Goal: Task Accomplishment & Management: Use online tool/utility

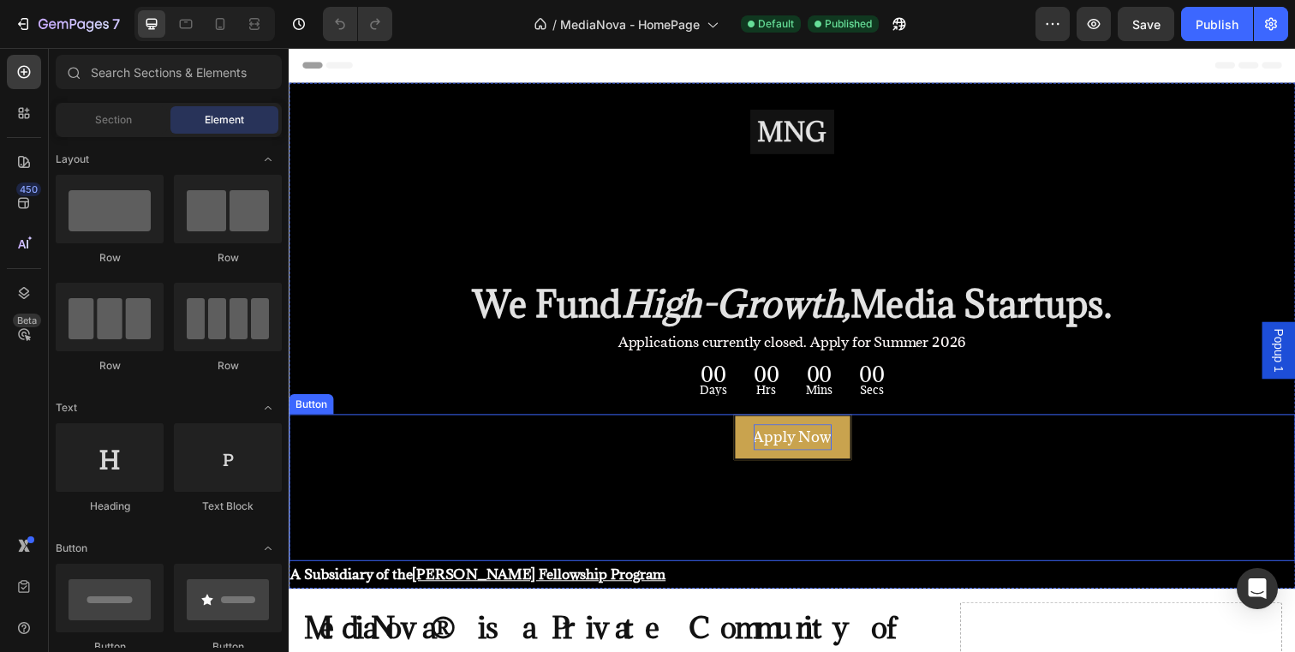
click at [769, 444] on p "Apply Now" at bounding box center [803, 445] width 80 height 27
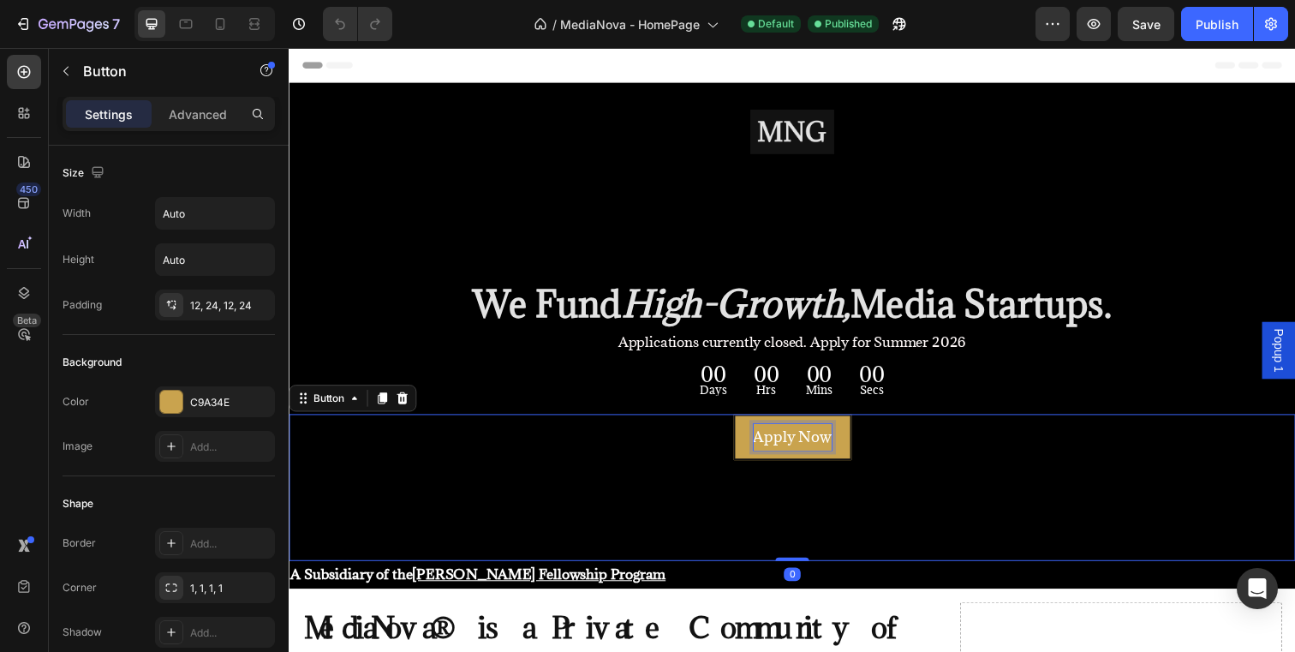
click at [769, 448] on p "Apply Now" at bounding box center [803, 445] width 80 height 27
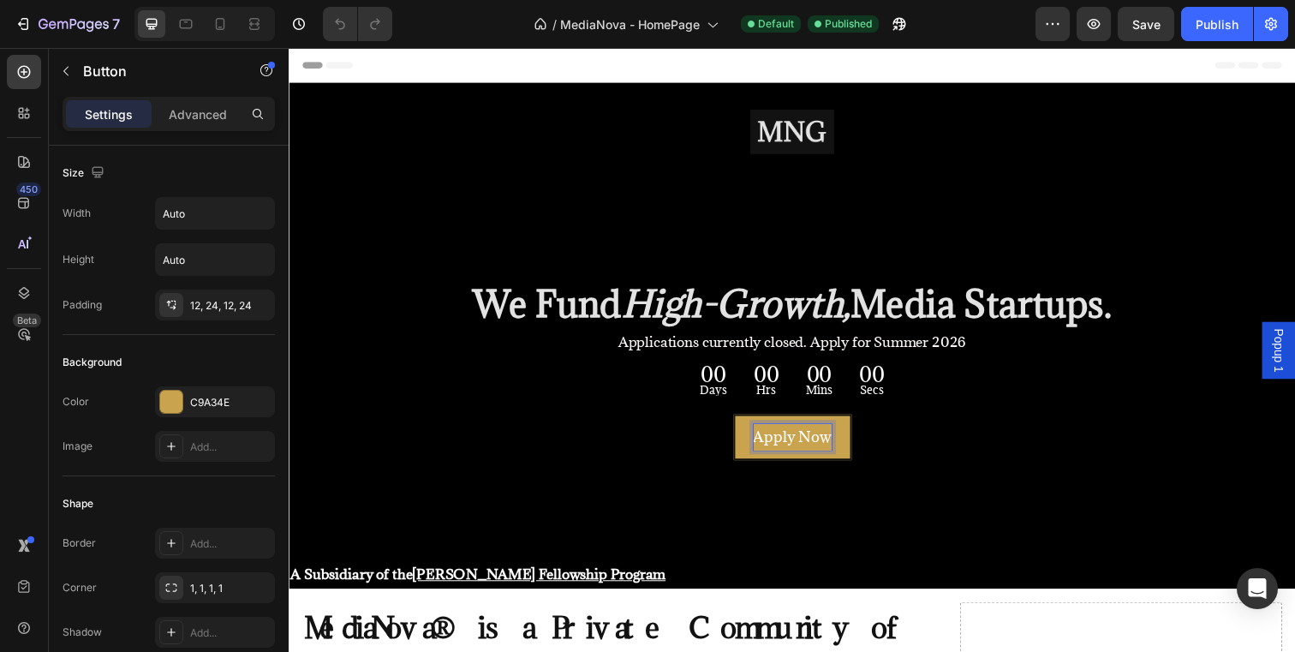
click at [804, 440] on p "Apply Now" at bounding box center [803, 445] width 80 height 27
drag, startPoint x: 872, startPoint y: 438, endPoint x: 902, endPoint y: 439, distance: 30.0
click at [902, 439] on p "Applications Open Soon Now" at bounding box center [802, 445] width 207 height 27
click at [843, 440] on p "Applications Open Soon" at bounding box center [803, 445] width 170 height 27
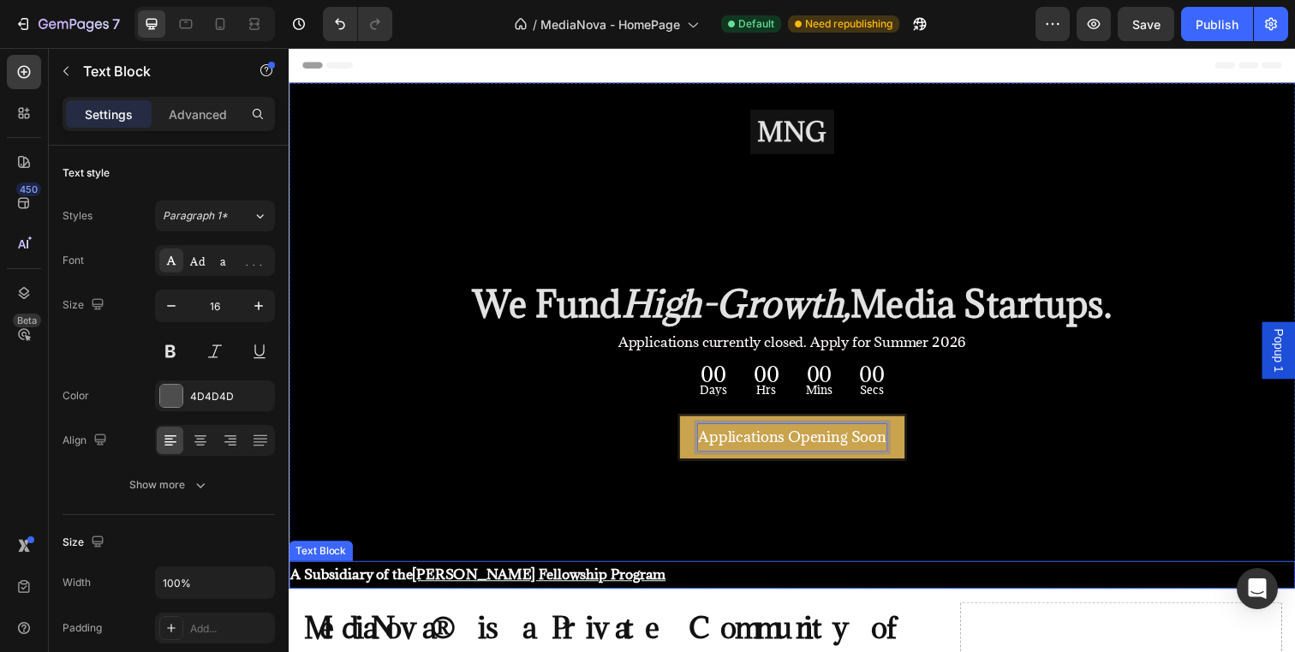
click at [993, 571] on div "A Subsidiary of the Allan Gray Fellowship Program" at bounding box center [803, 585] width 1028 height 28
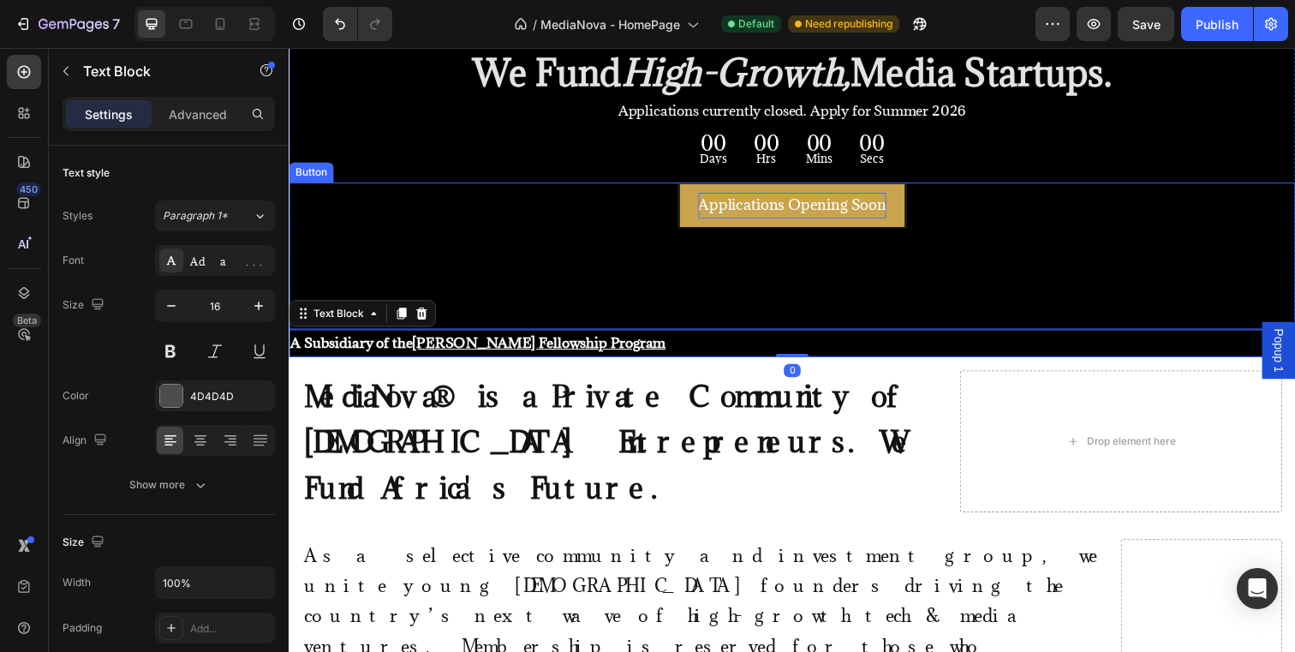
scroll to position [311, 0]
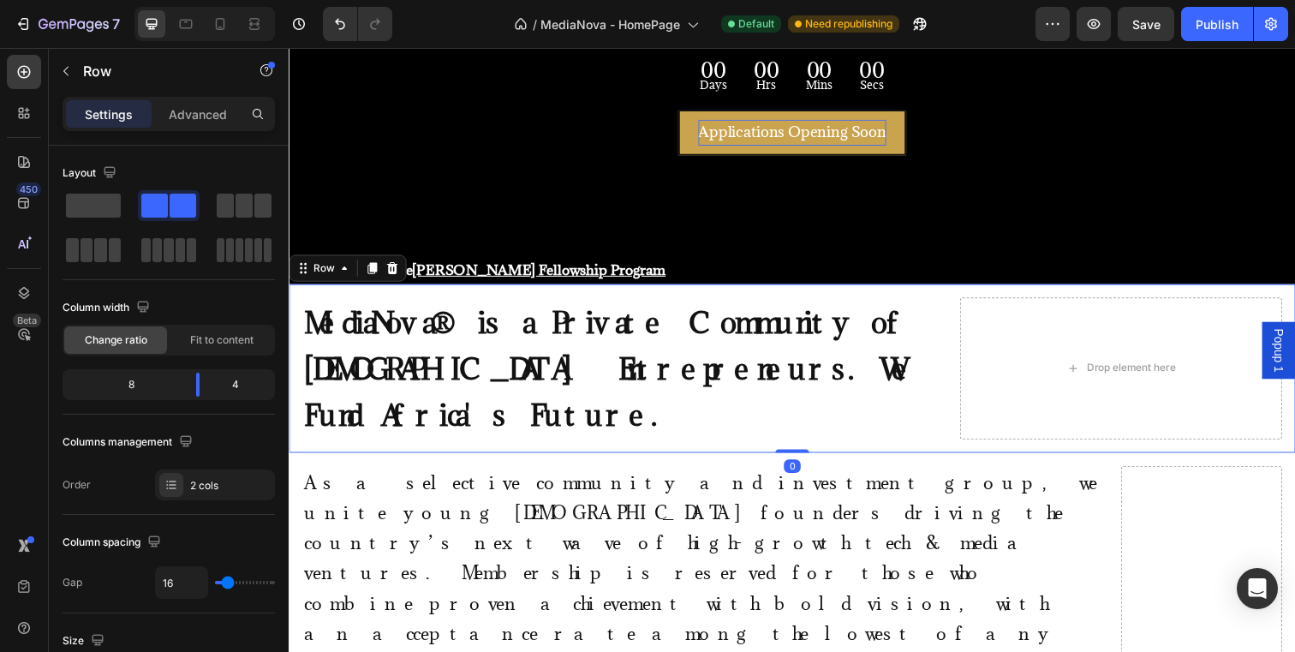
click at [862, 298] on div "MediaNova® is a Private Community of South African Entrepreneurs. We Fund Afric…" at bounding box center [803, 375] width 1028 height 172
click at [1097, 19] on icon "button" at bounding box center [1093, 23] width 17 height 17
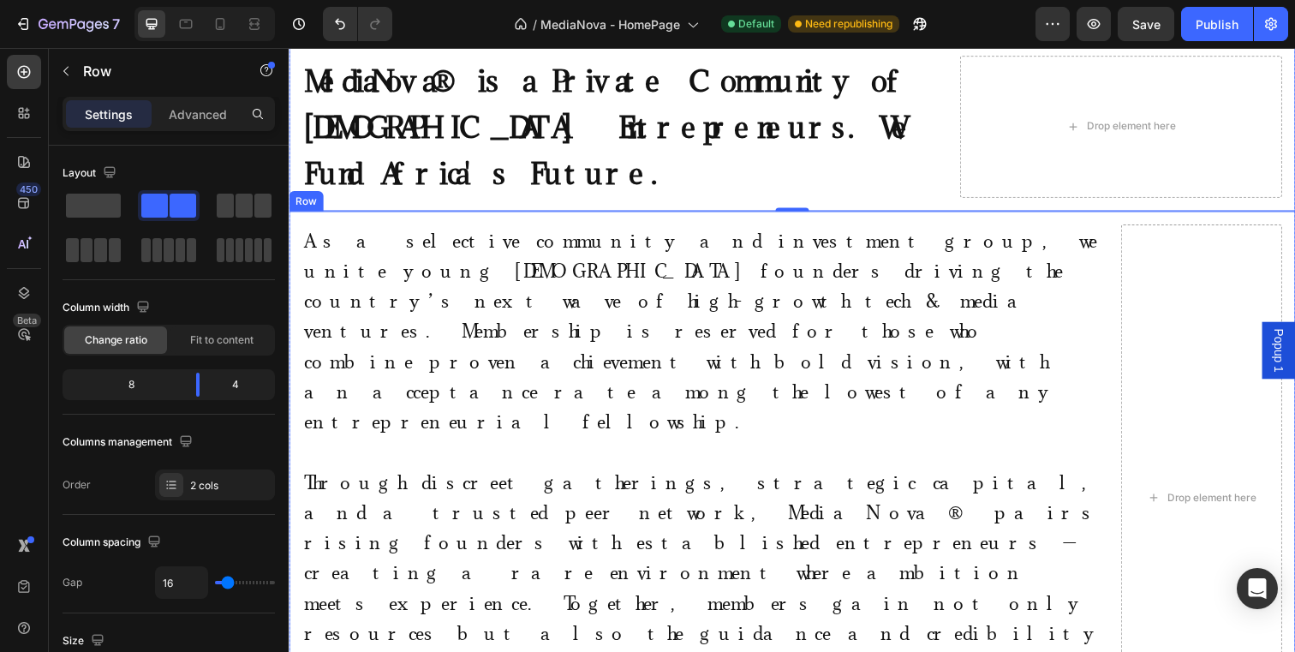
scroll to position [558, 0]
click at [844, 526] on div "As a selective community and investment group, we unite young African founders …" at bounding box center [803, 506] width 1028 height 586
click at [349, 190] on icon at bounding box center [345, 197] width 14 height 14
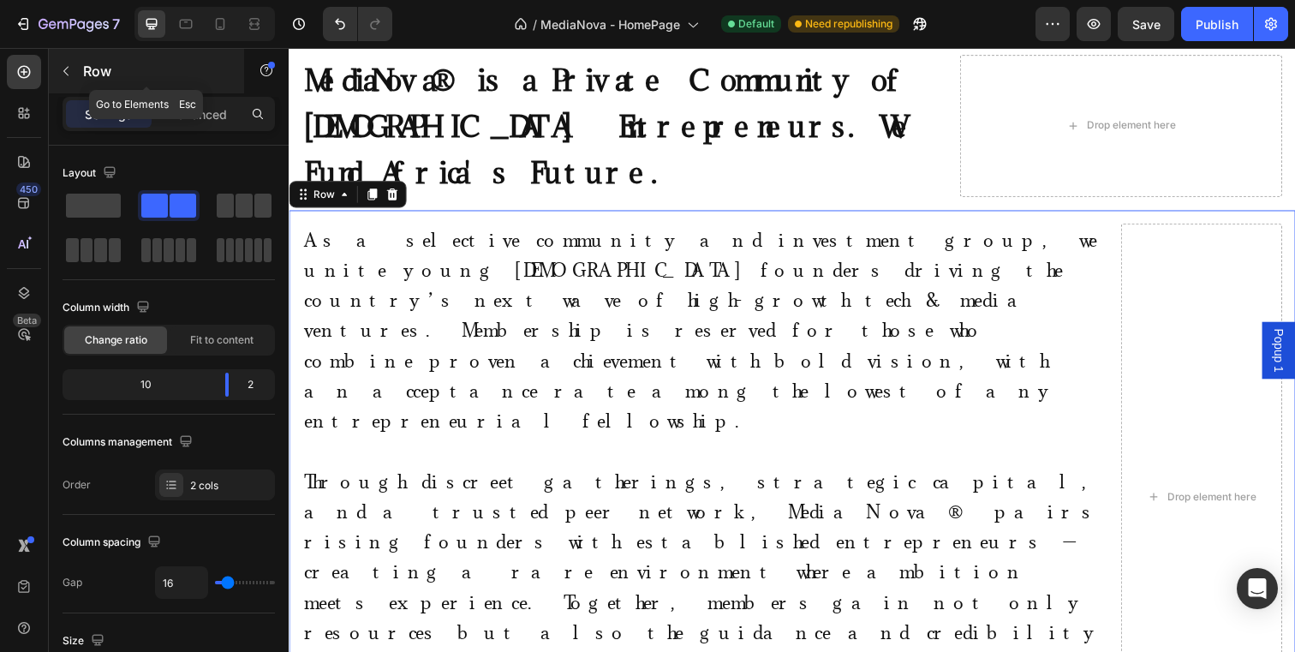
click at [77, 64] on button "button" at bounding box center [65, 70] width 27 height 27
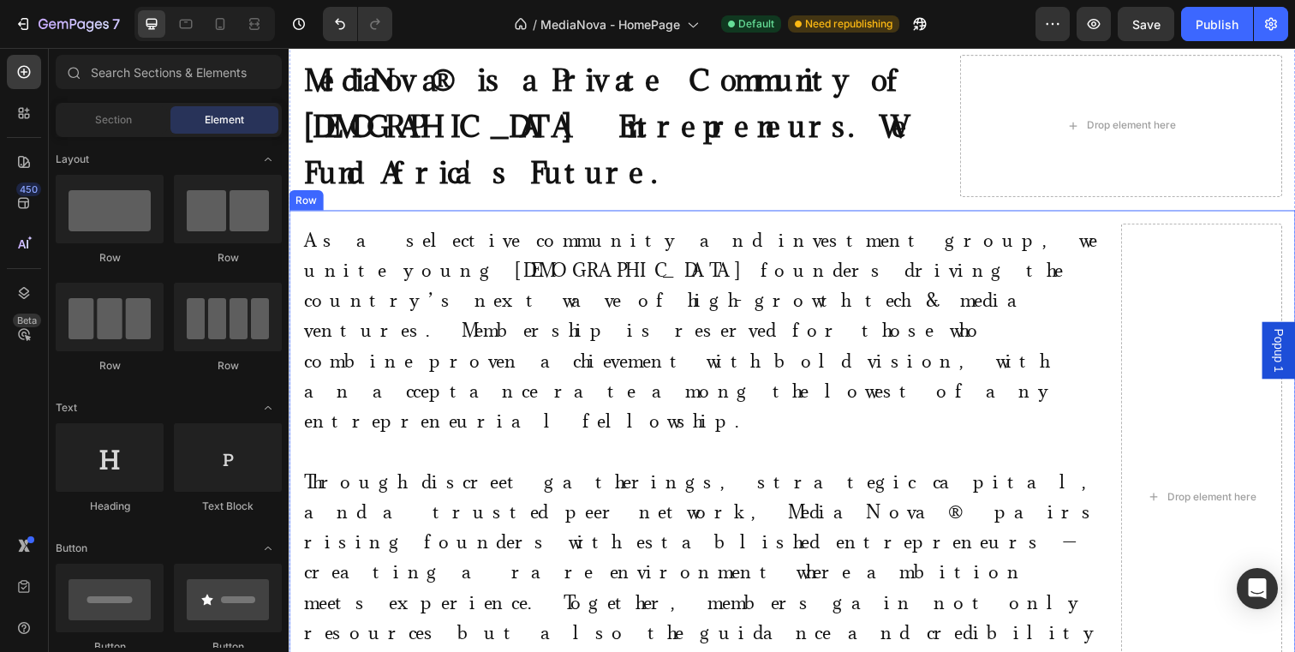
click at [528, 521] on div "As a selective community and investment group, we unite young [DEMOGRAPHIC_DATA…" at bounding box center [803, 506] width 1028 height 586
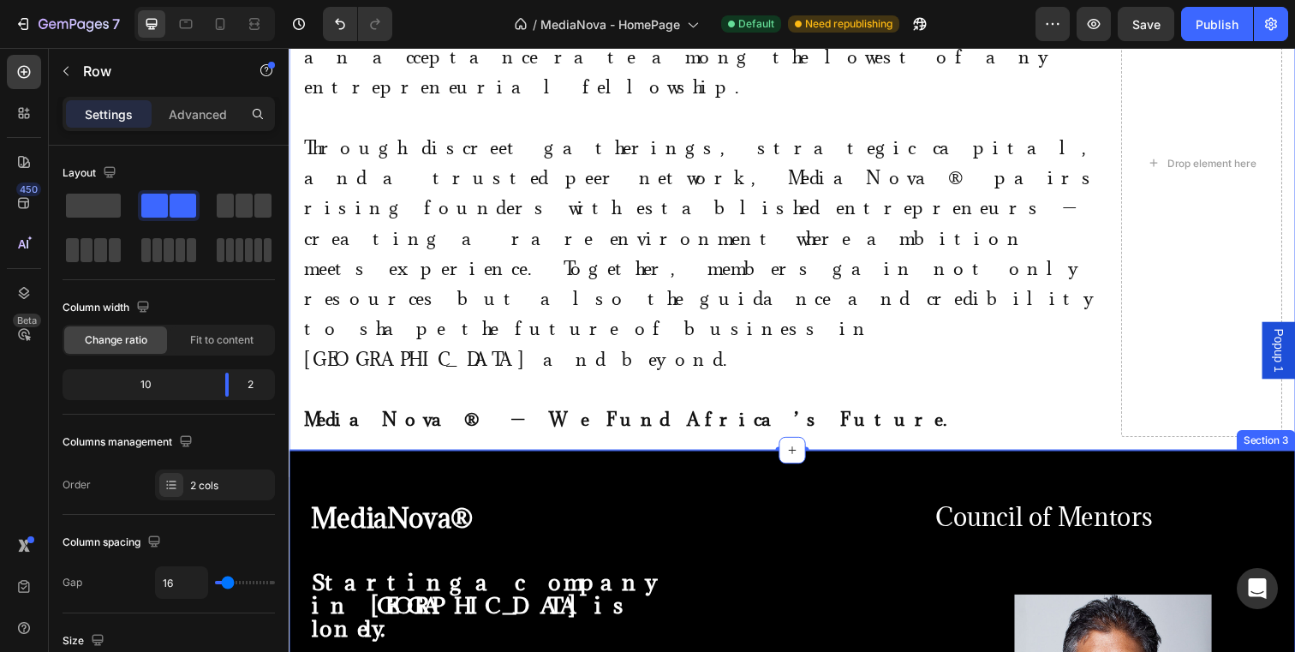
scroll to position [944, 0]
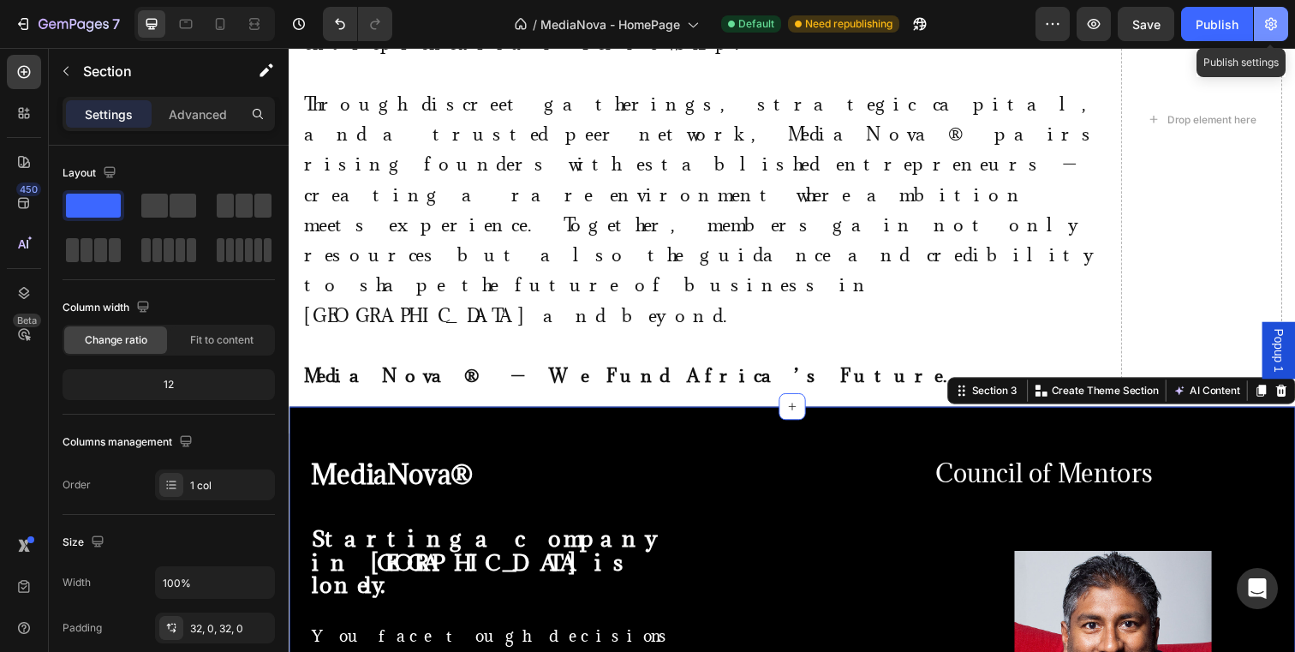
click at [1274, 22] on icon "button" at bounding box center [1270, 23] width 17 height 17
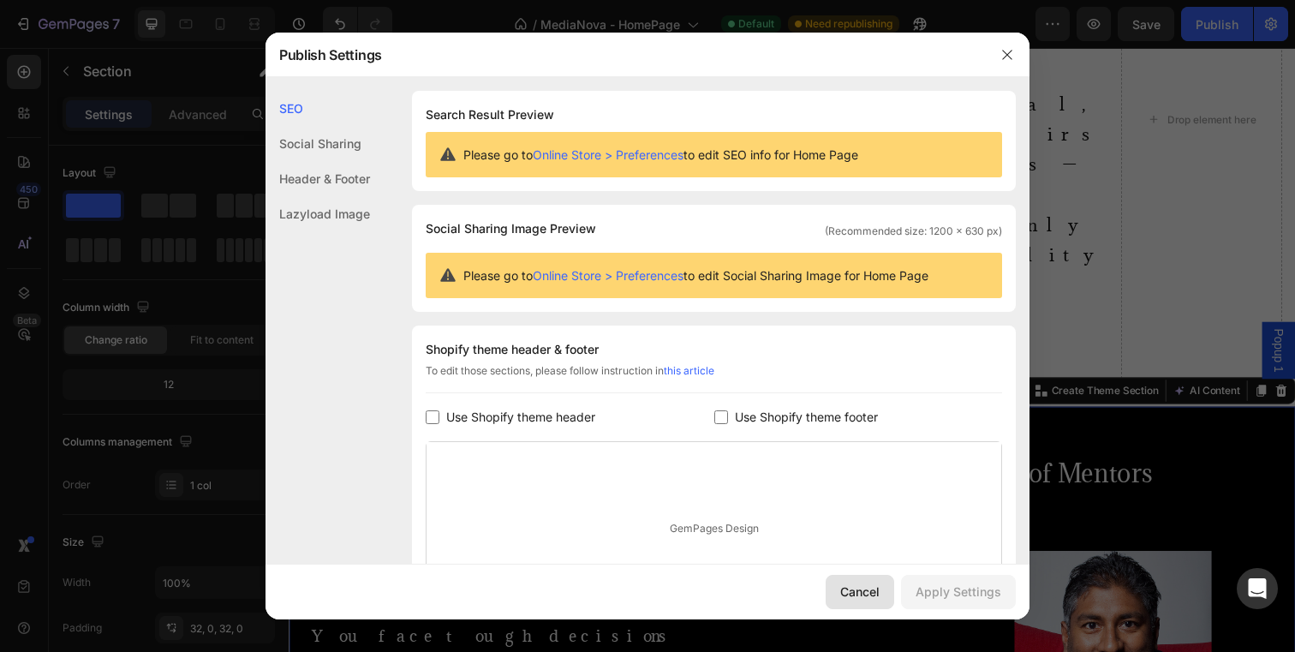
click at [874, 594] on div "Cancel" at bounding box center [859, 591] width 39 height 18
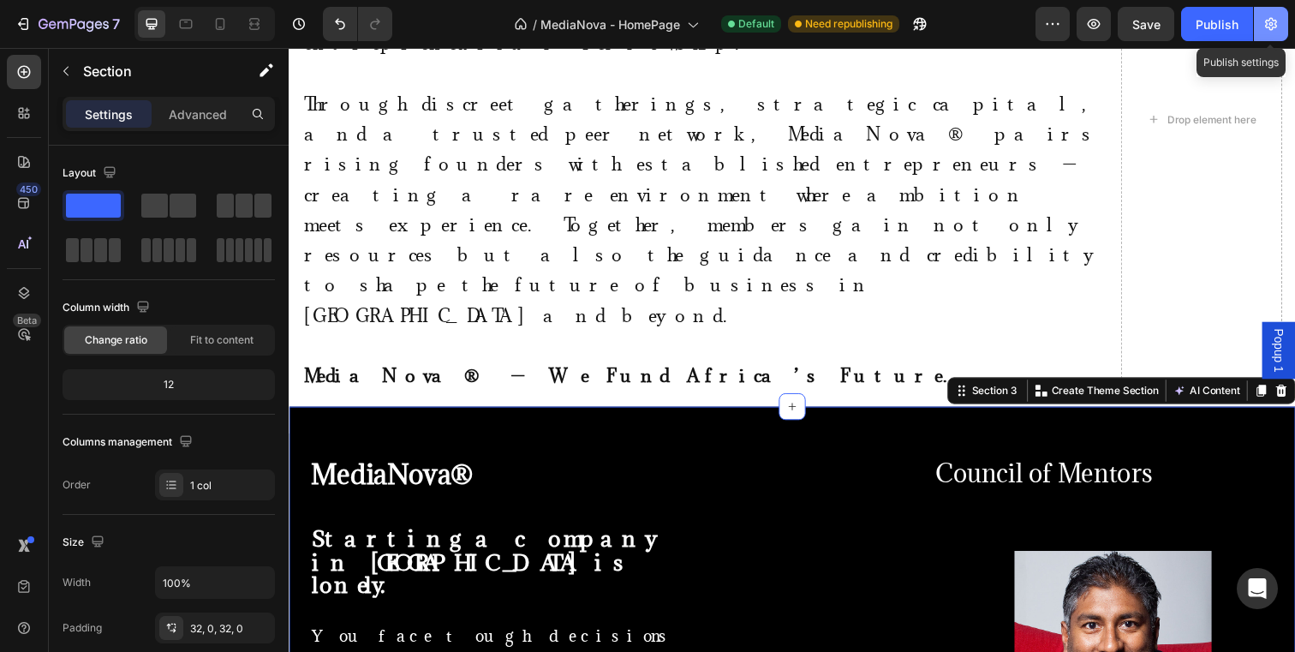
click at [1279, 34] on button "button" at bounding box center [1271, 24] width 34 height 34
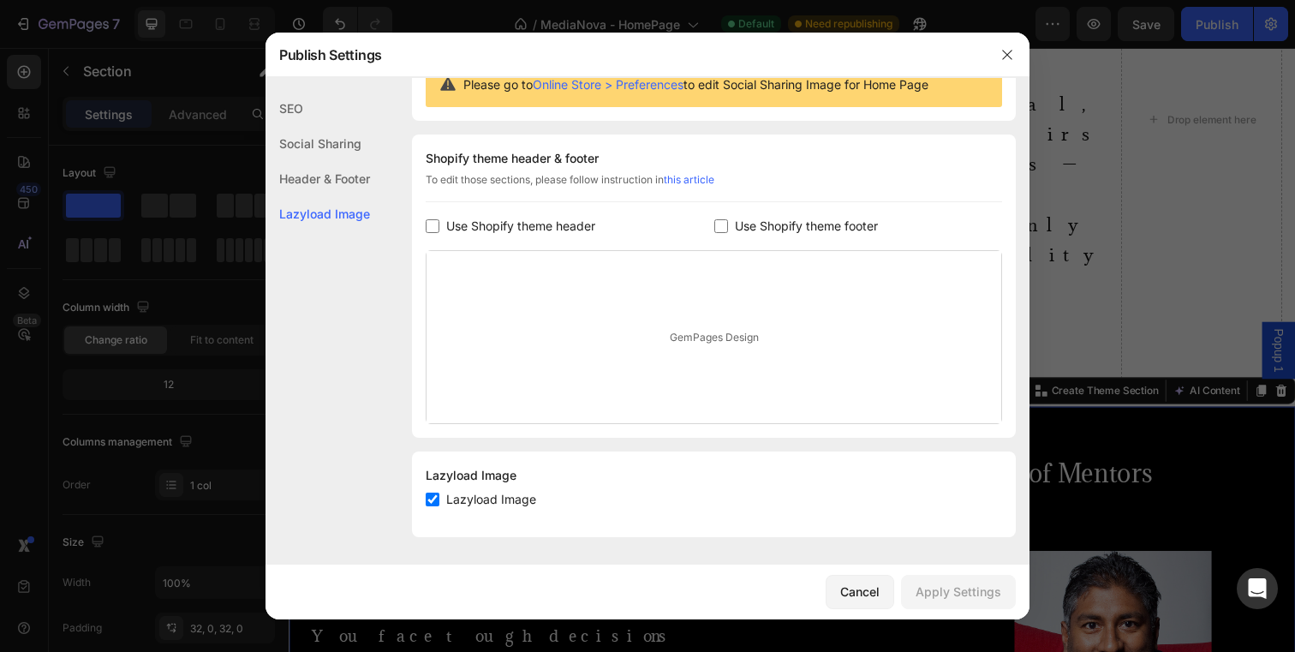
scroll to position [0, 0]
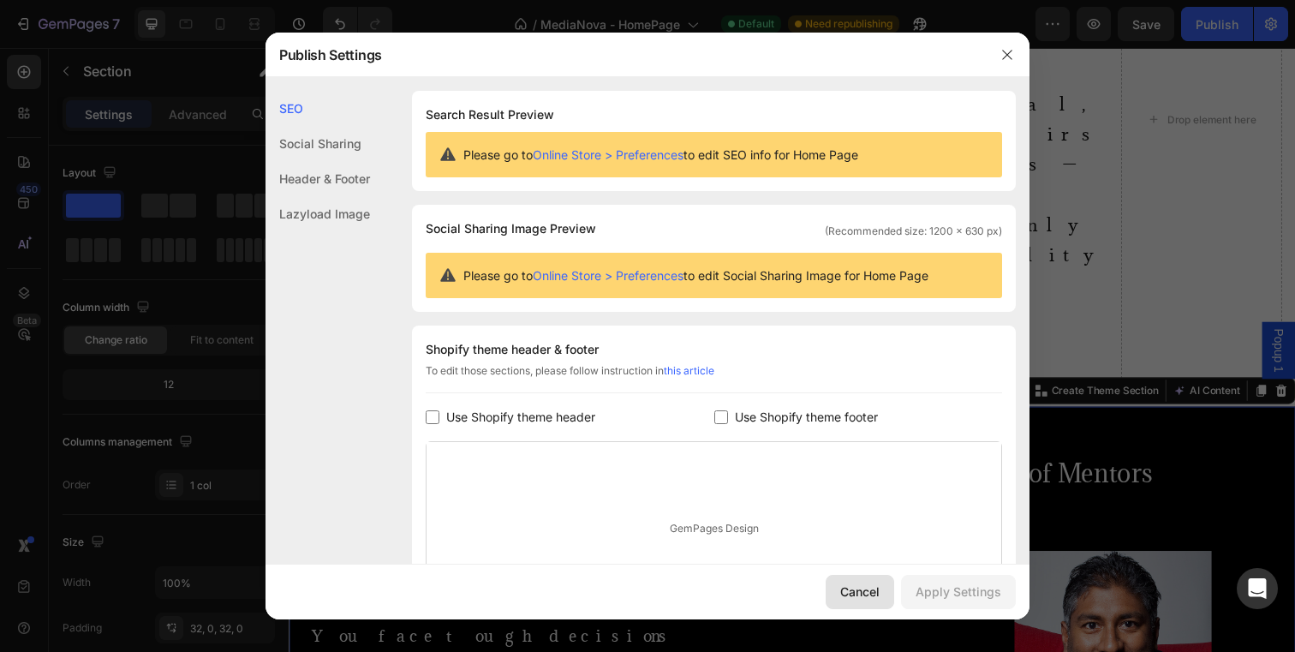
click at [863, 593] on div "Cancel" at bounding box center [859, 591] width 39 height 18
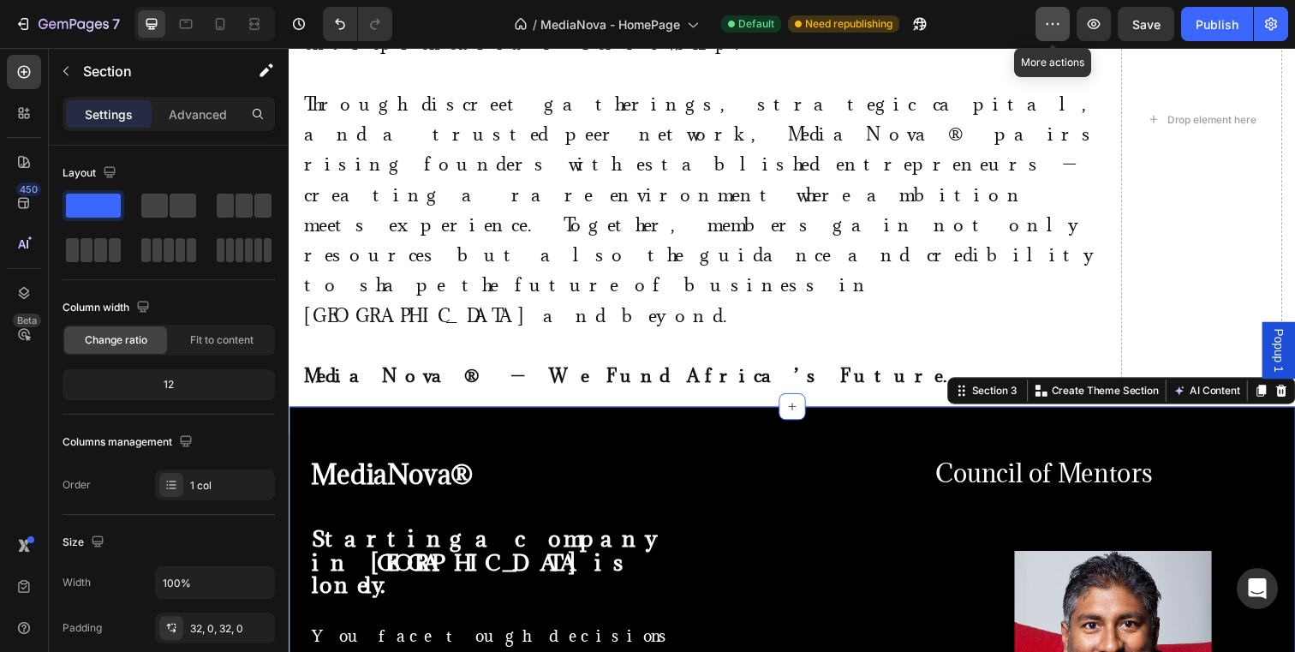
click at [1057, 22] on icon "button" at bounding box center [1052, 23] width 17 height 17
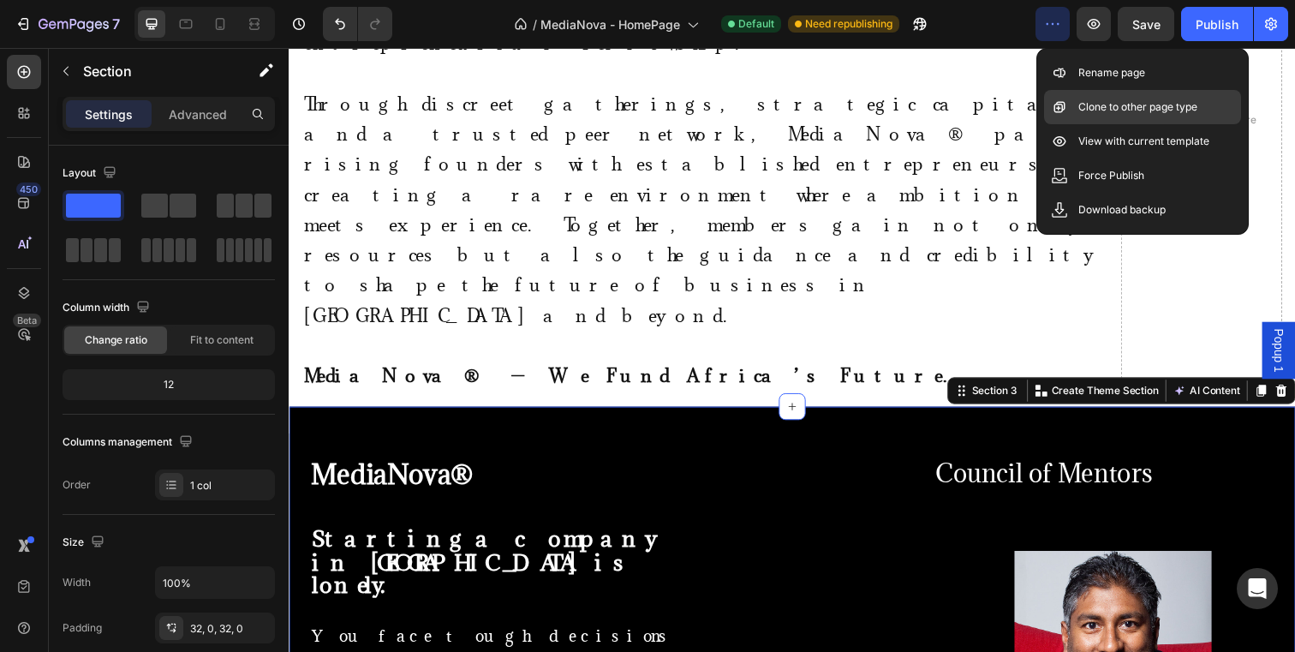
click at [1078, 110] on p "Clone to other page type" at bounding box center [1137, 106] width 119 height 17
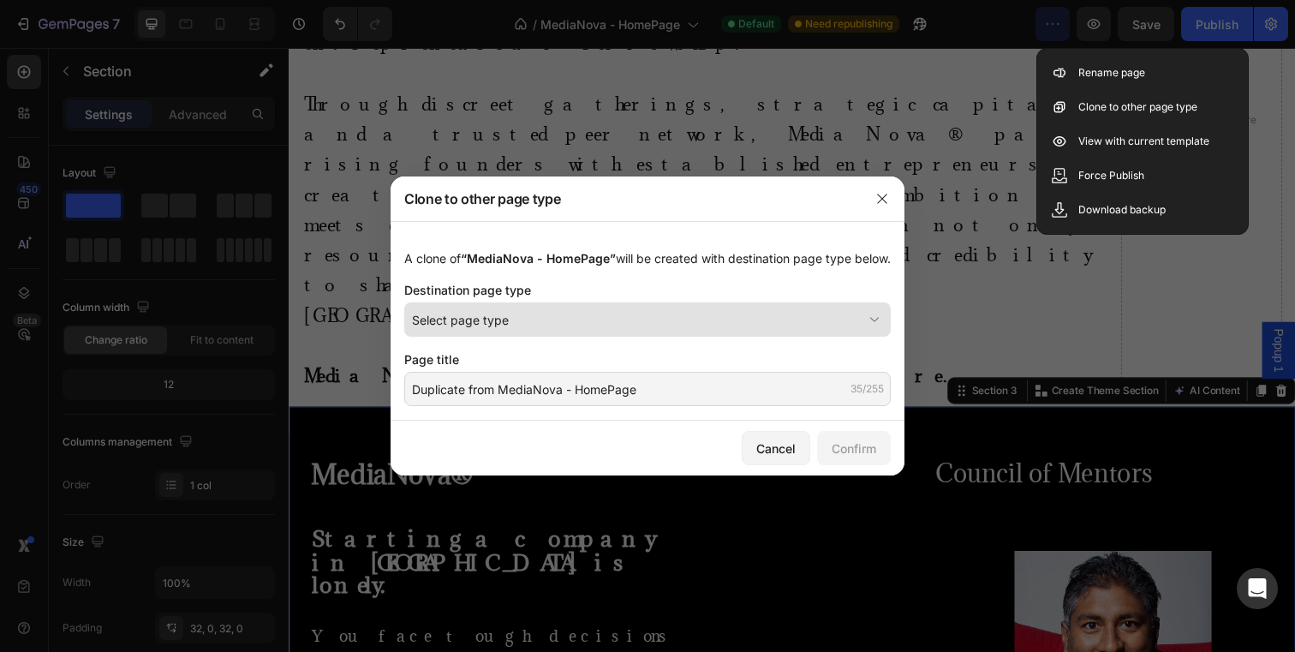
click at [628, 328] on div "Select page type" at bounding box center [637, 320] width 450 height 18
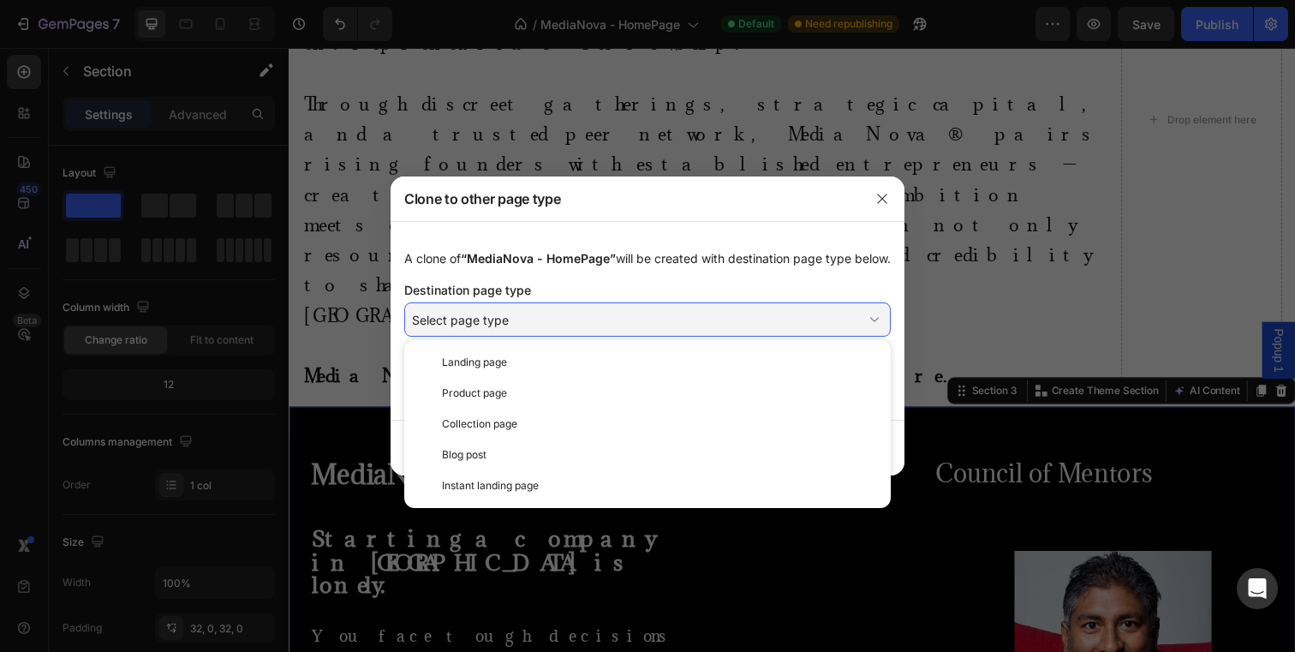
click at [757, 93] on div at bounding box center [647, 326] width 1295 height 652
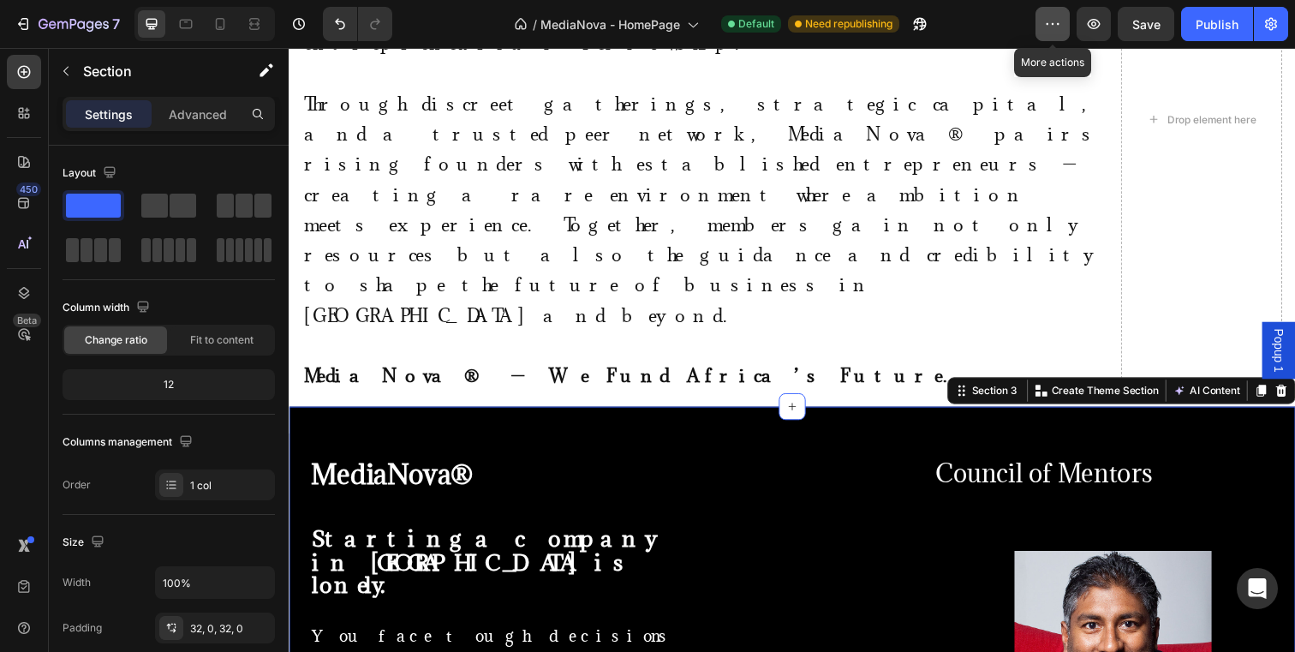
click at [1038, 16] on button "button" at bounding box center [1052, 24] width 34 height 34
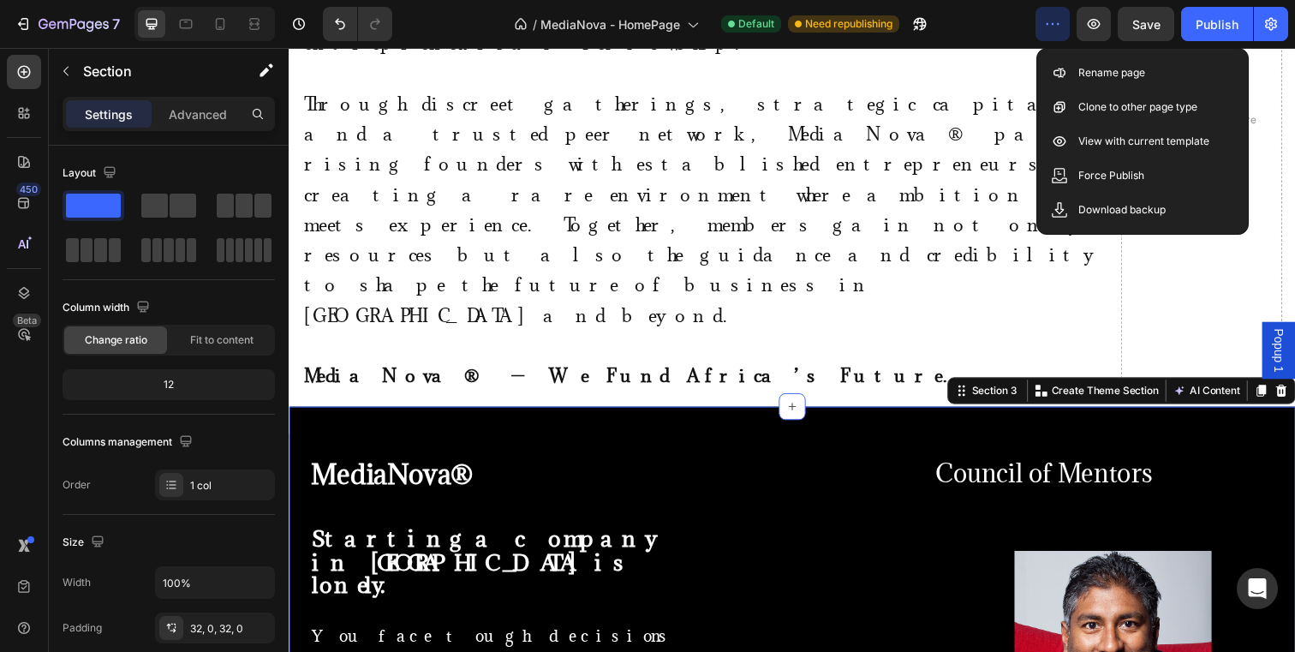
click at [1038, 16] on button "button" at bounding box center [1052, 24] width 34 height 34
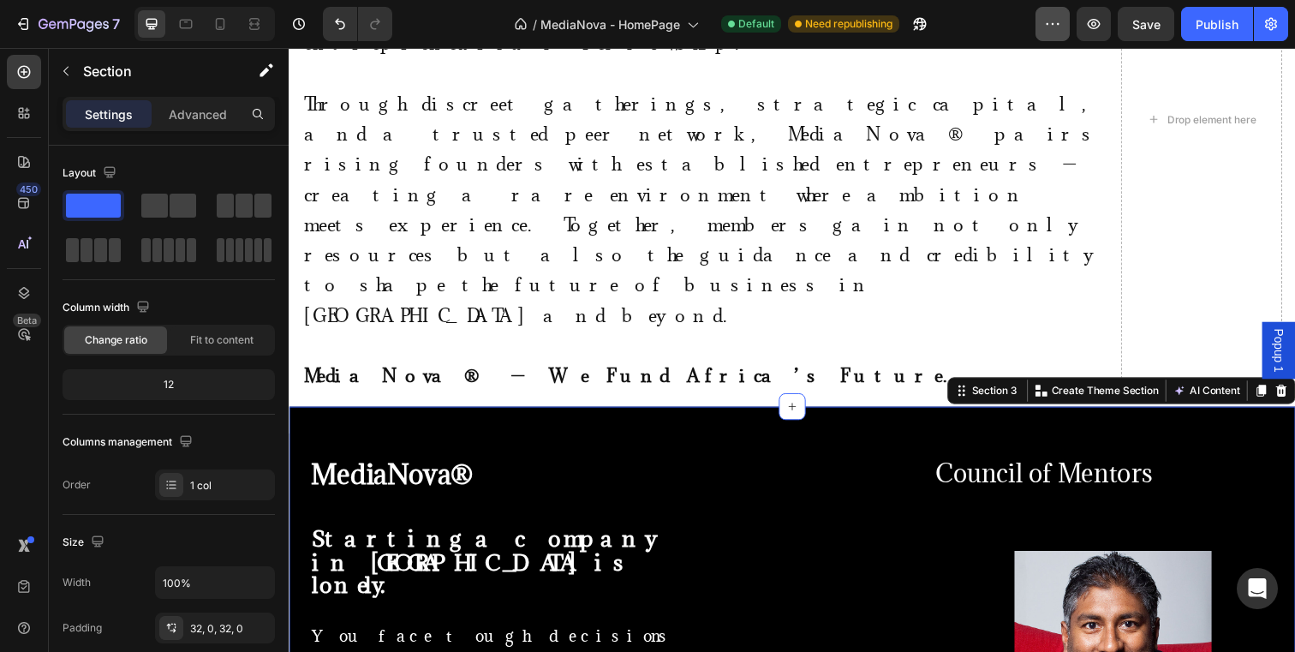
click at [1054, 21] on icon "button" at bounding box center [1052, 23] width 17 height 17
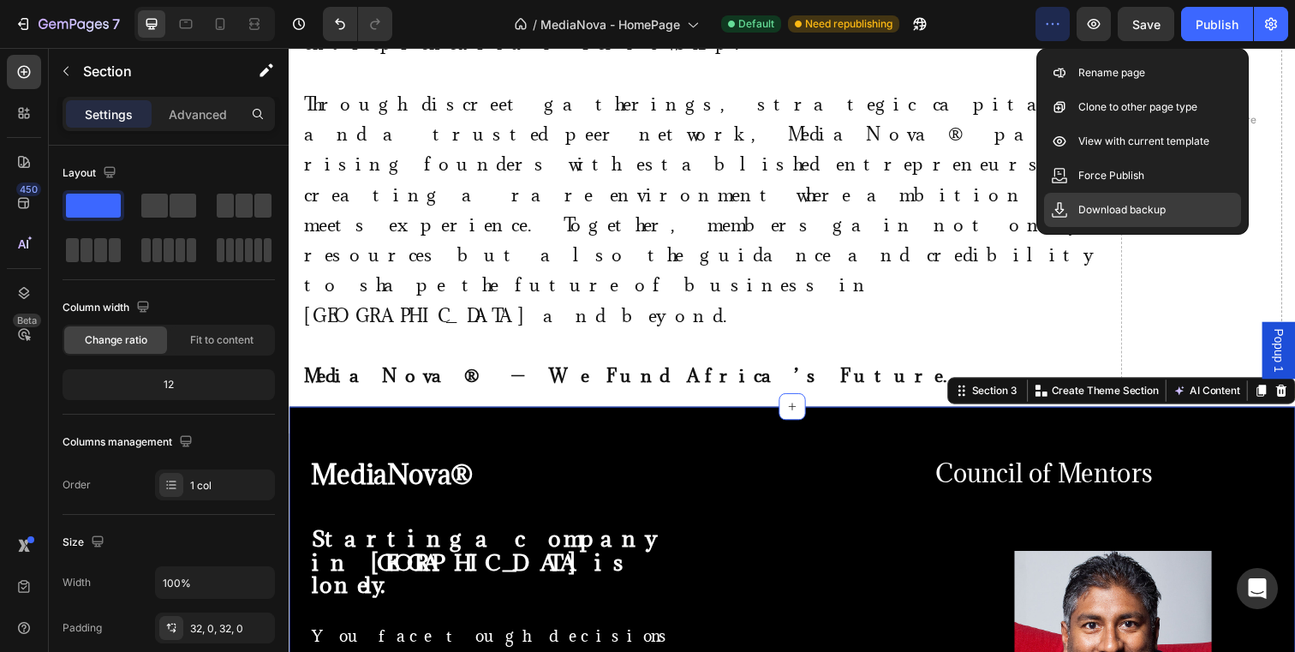
click at [1086, 217] on p "Download backup" at bounding box center [1121, 209] width 87 height 17
click at [1154, 24] on span "Save" at bounding box center [1146, 24] width 28 height 15
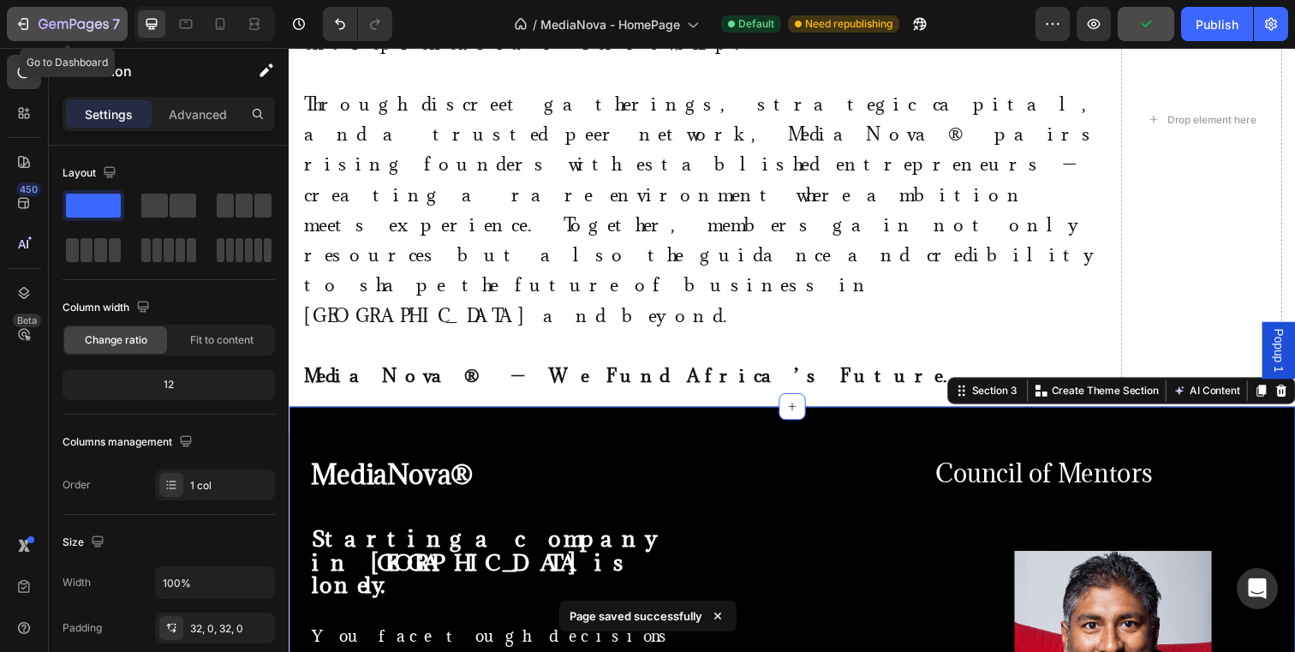
click at [29, 30] on icon "button" at bounding box center [23, 23] width 17 height 17
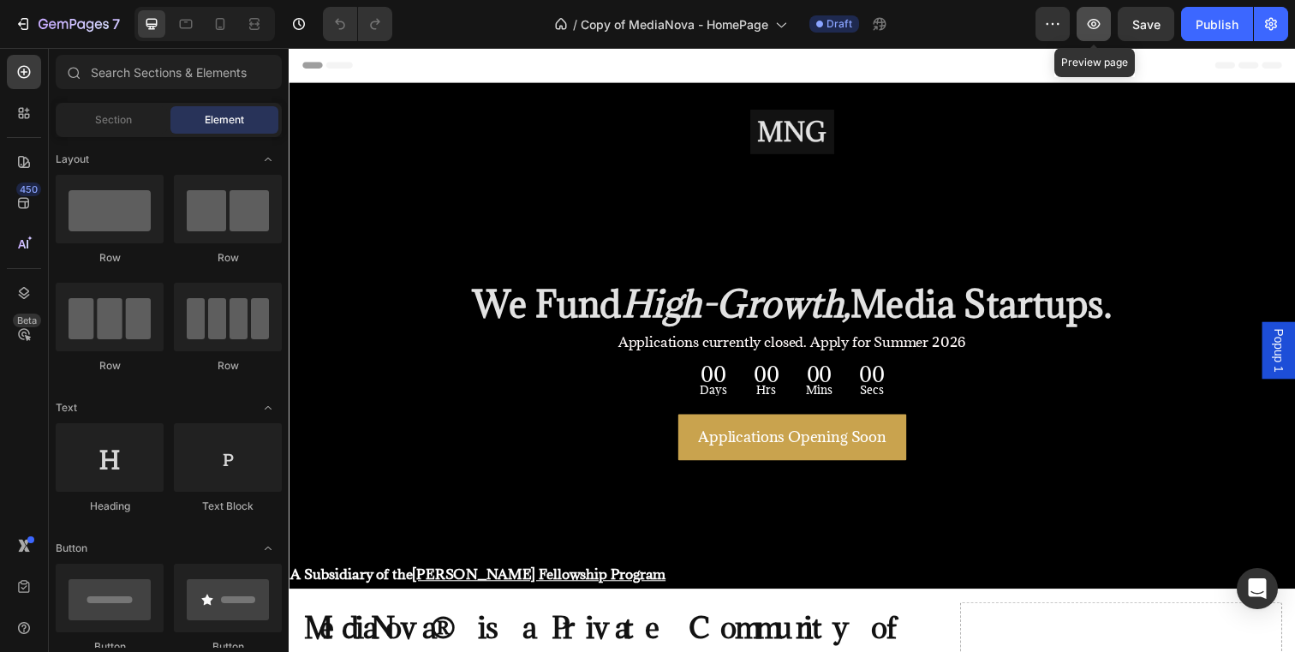
click at [1104, 25] on button "button" at bounding box center [1094, 24] width 34 height 34
click at [1092, 23] on icon "button" at bounding box center [1094, 24] width 13 height 10
click at [1102, 9] on button "button" at bounding box center [1094, 24] width 34 height 34
click at [1097, 19] on icon "button" at bounding box center [1093, 23] width 17 height 17
click at [1097, 22] on icon "button" at bounding box center [1093, 23] width 17 height 17
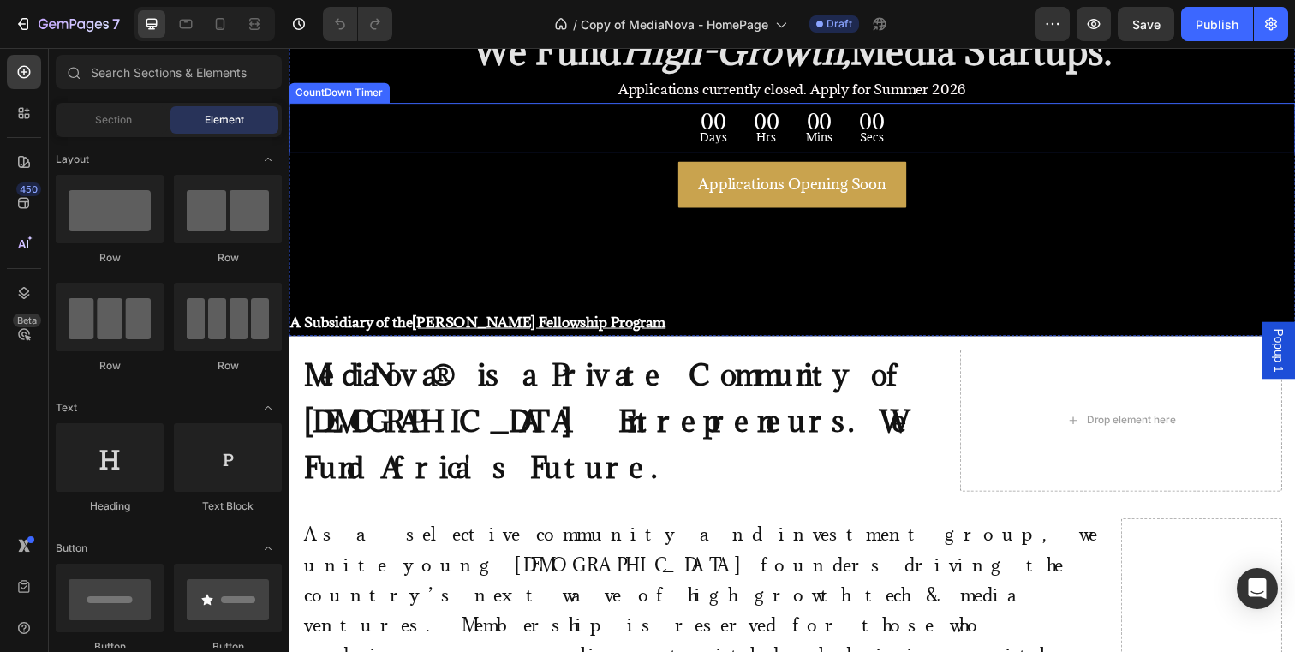
scroll to position [282, 0]
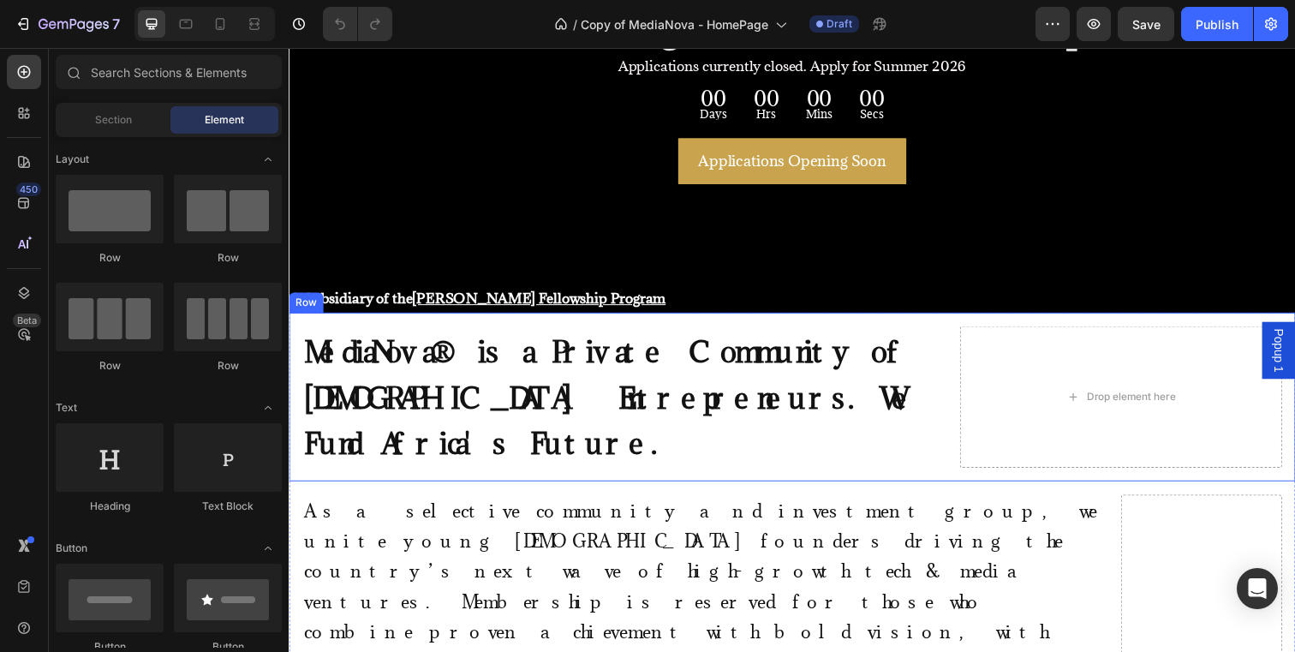
click at [648, 325] on div "MediaNova® is a Private Community of [DEMOGRAPHIC_DATA] Entrepreneurs. We Fund …" at bounding box center [803, 404] width 1028 height 172
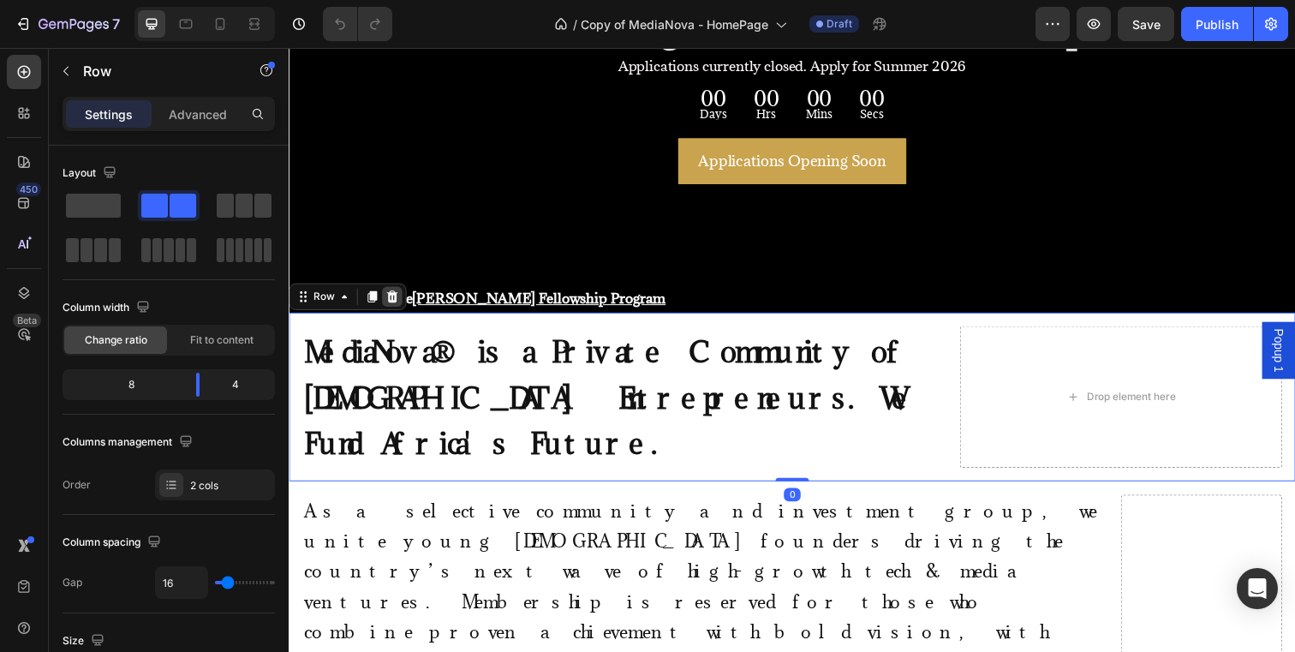
click at [392, 304] on icon at bounding box center [394, 301] width 11 height 12
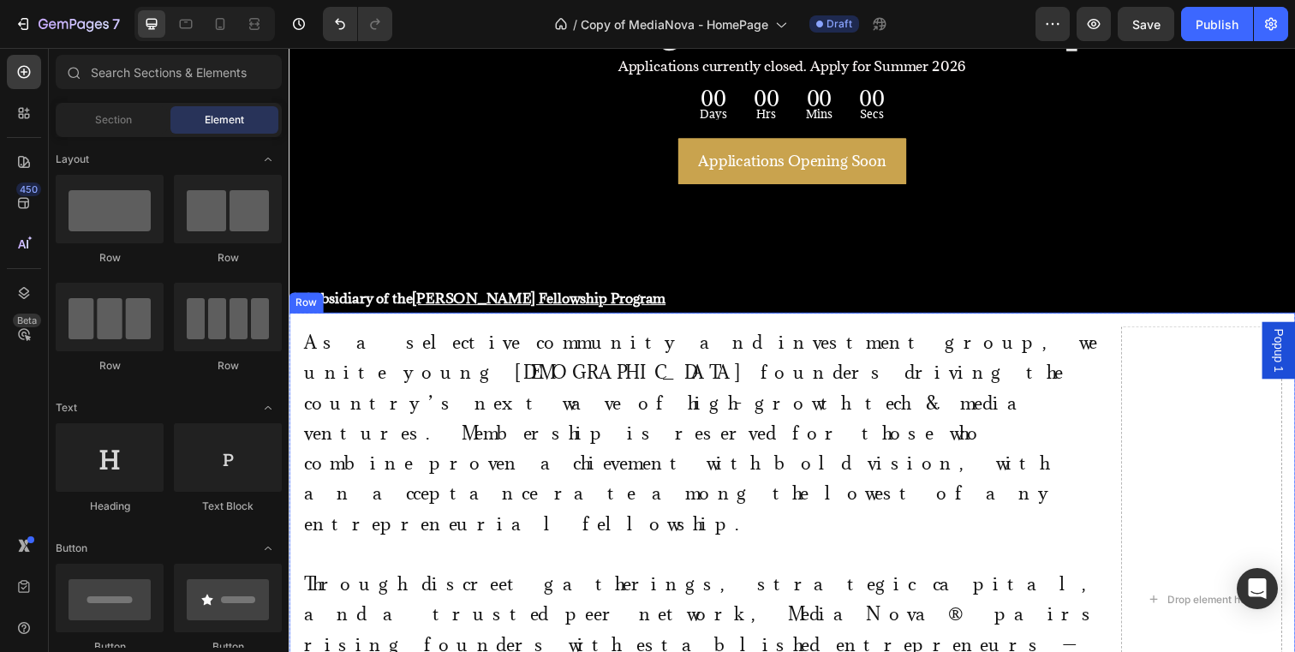
click at [426, 325] on div "As a selective community and investment group, we unite young [DEMOGRAPHIC_DATA…" at bounding box center [803, 611] width 1028 height 586
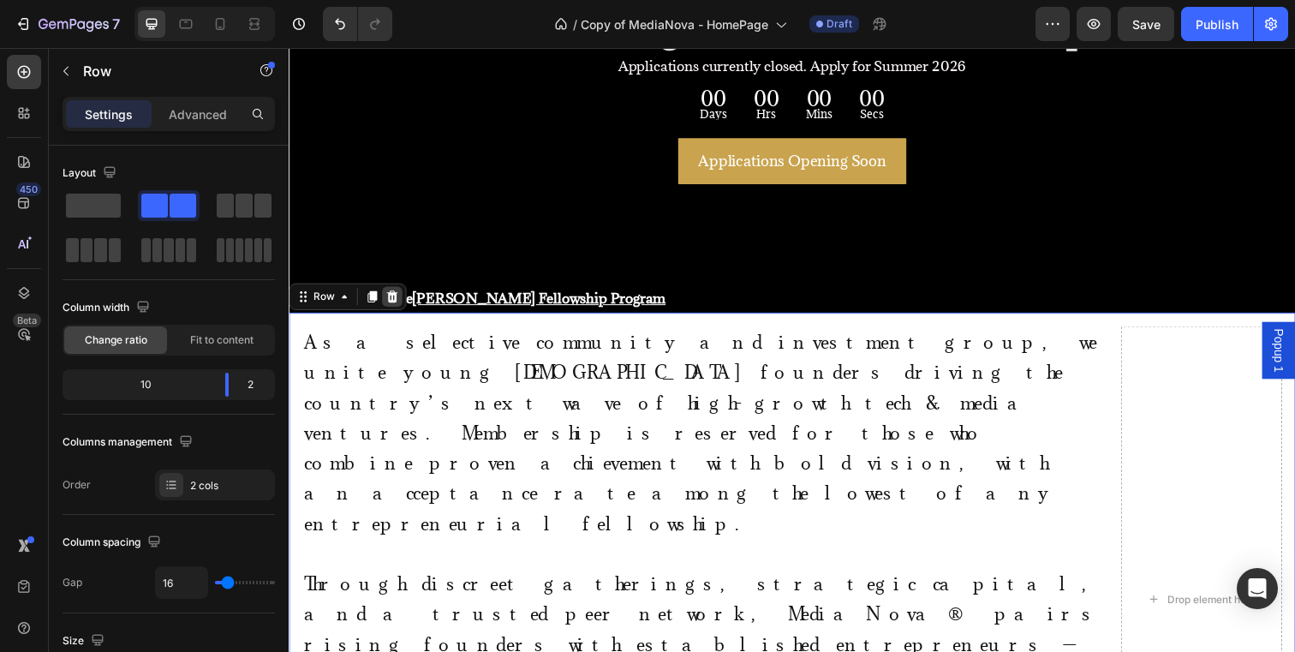
click at [398, 303] on icon at bounding box center [394, 302] width 14 height 14
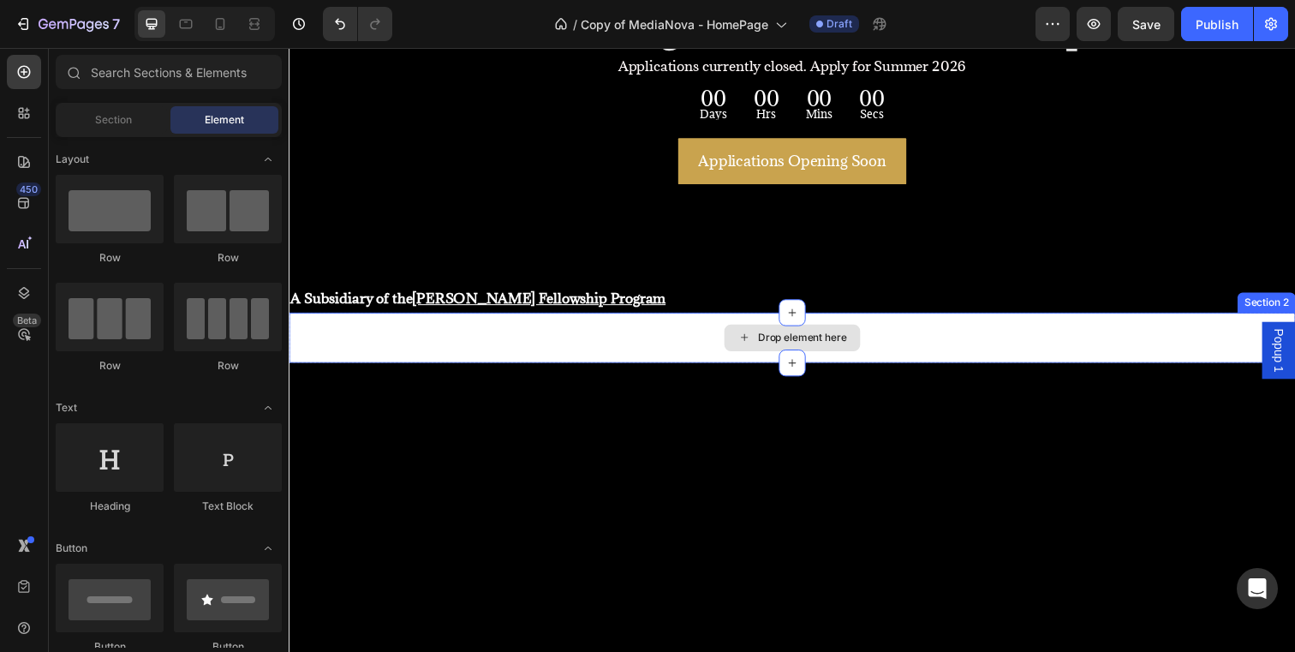
click at [437, 342] on div "Drop element here" at bounding box center [803, 343] width 1028 height 51
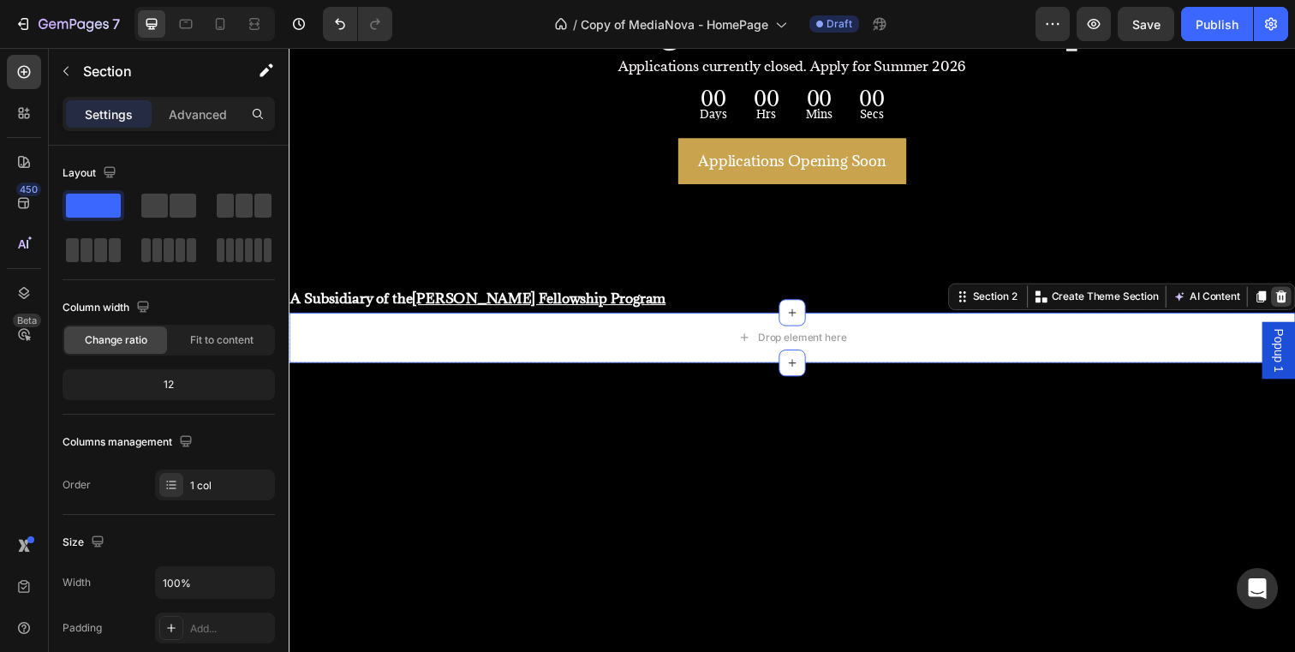
click at [1294, 306] on icon at bounding box center [1302, 301] width 11 height 12
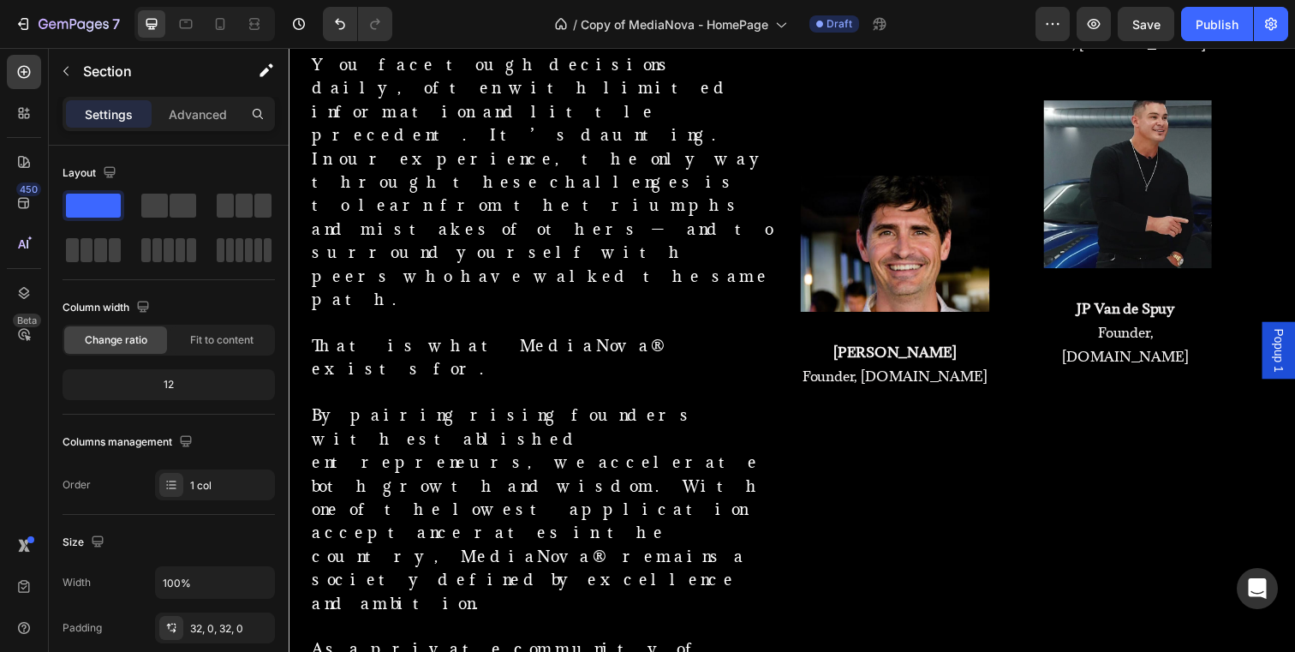
scroll to position [333, 0]
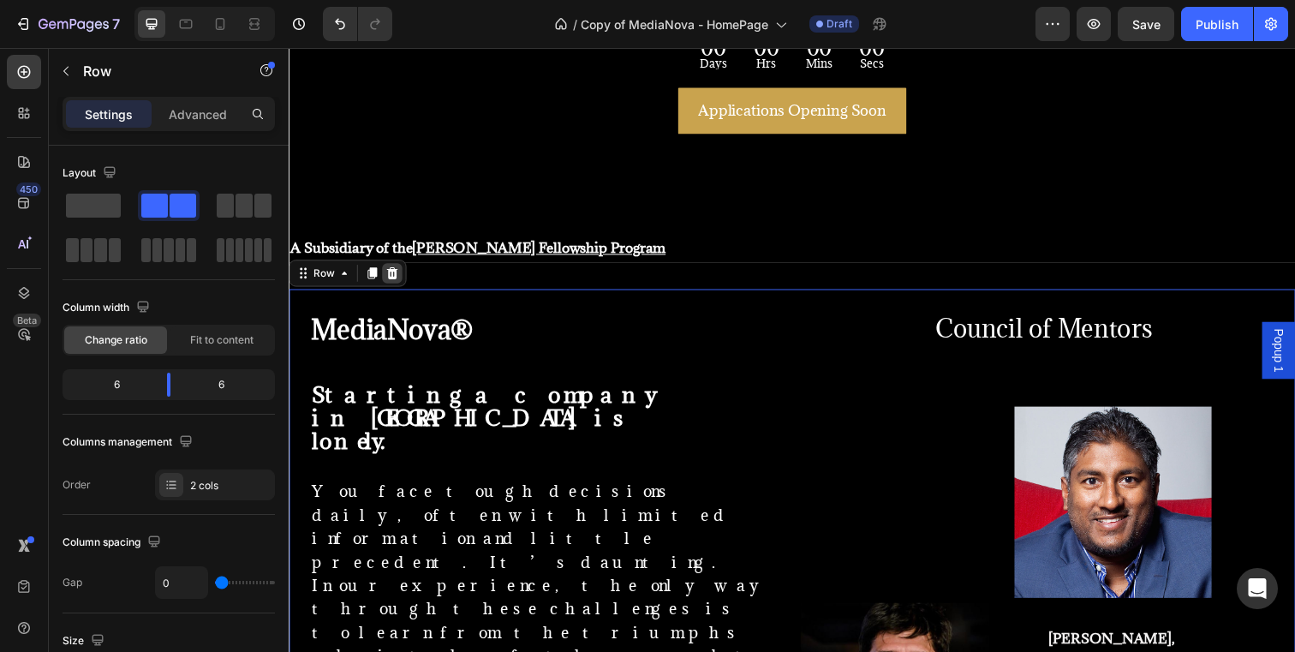
click at [394, 273] on icon at bounding box center [394, 277] width 11 height 12
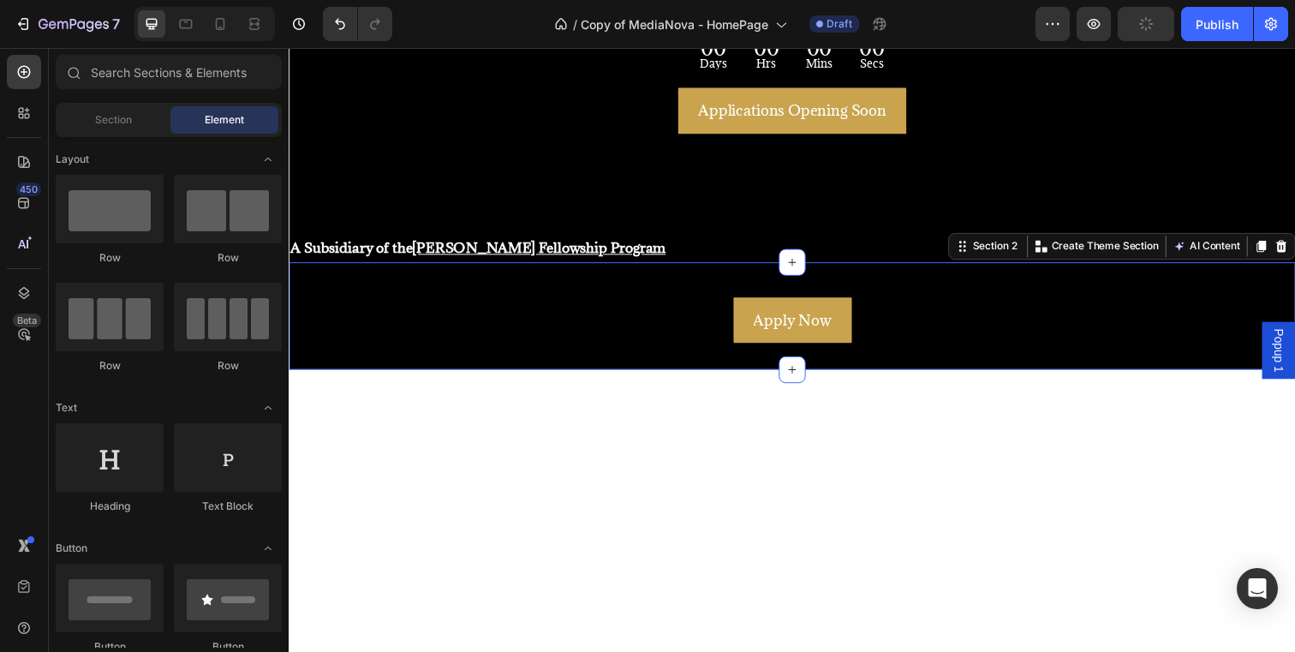
click at [591, 287] on div "Apply Now Button Section 2 You can create reusable sections Create Theme Sectio…" at bounding box center [803, 321] width 1028 height 110
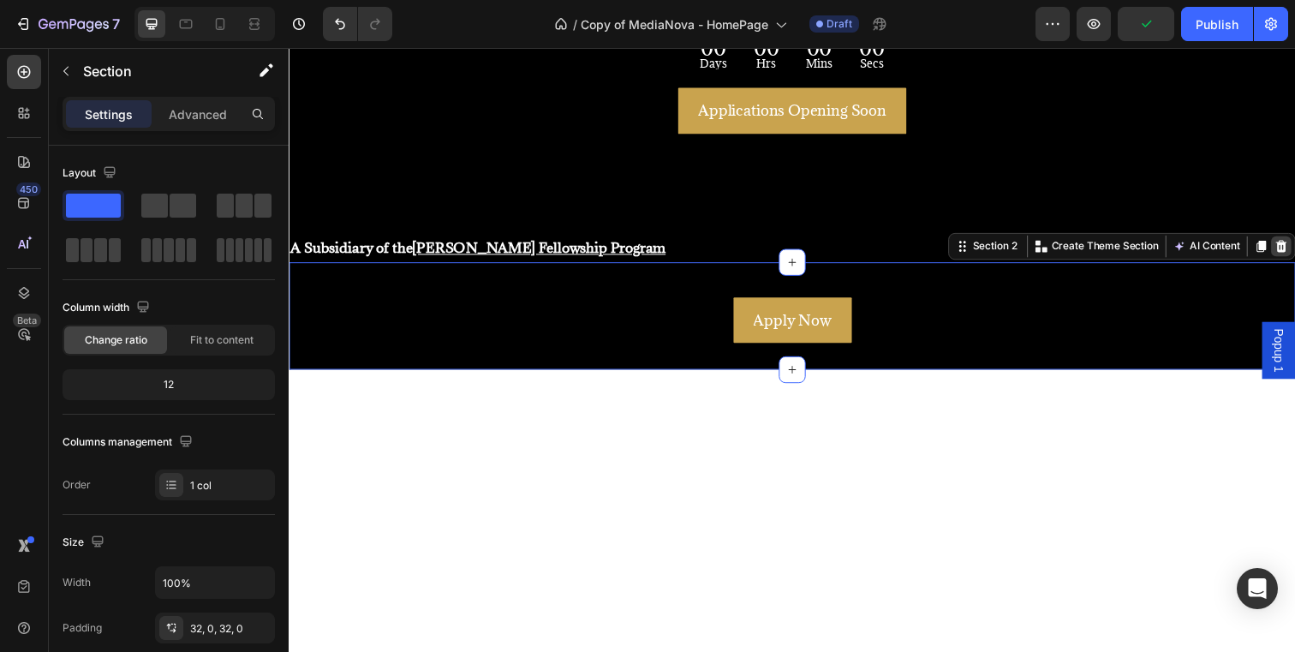
click at [1294, 254] on icon at bounding box center [1302, 250] width 14 height 14
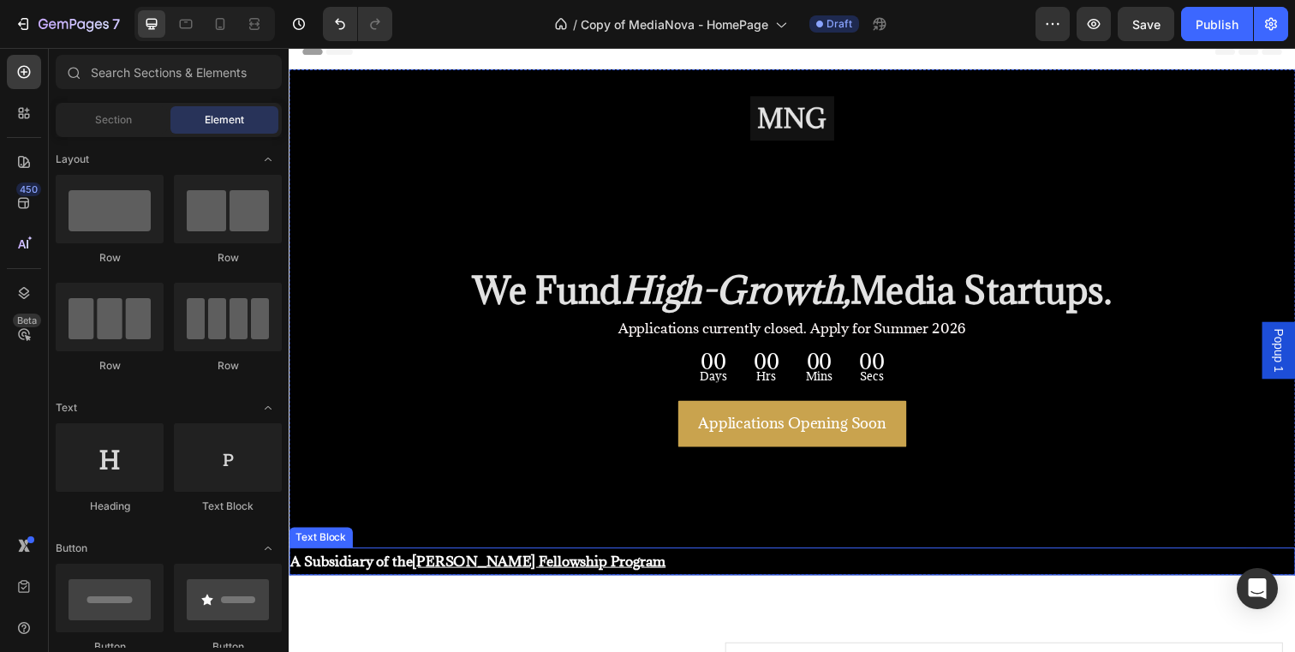
scroll to position [0, 0]
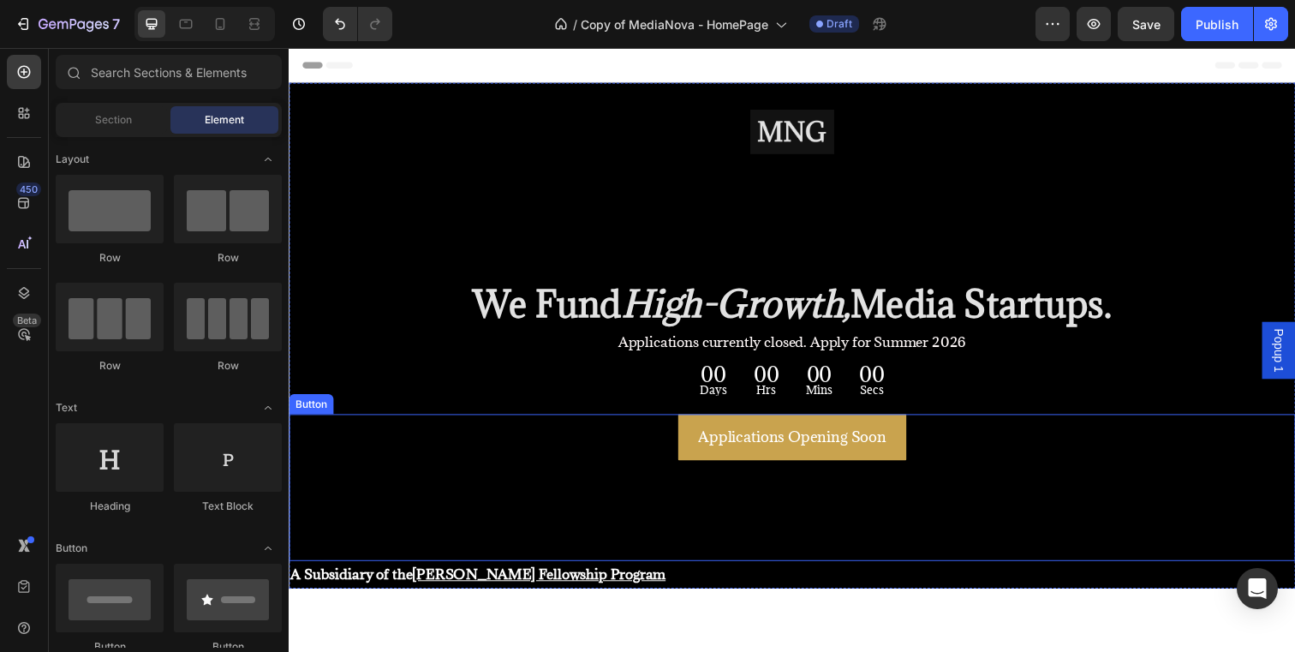
click at [755, 534] on div "Applications Opening Soon Button" at bounding box center [803, 496] width 1028 height 150
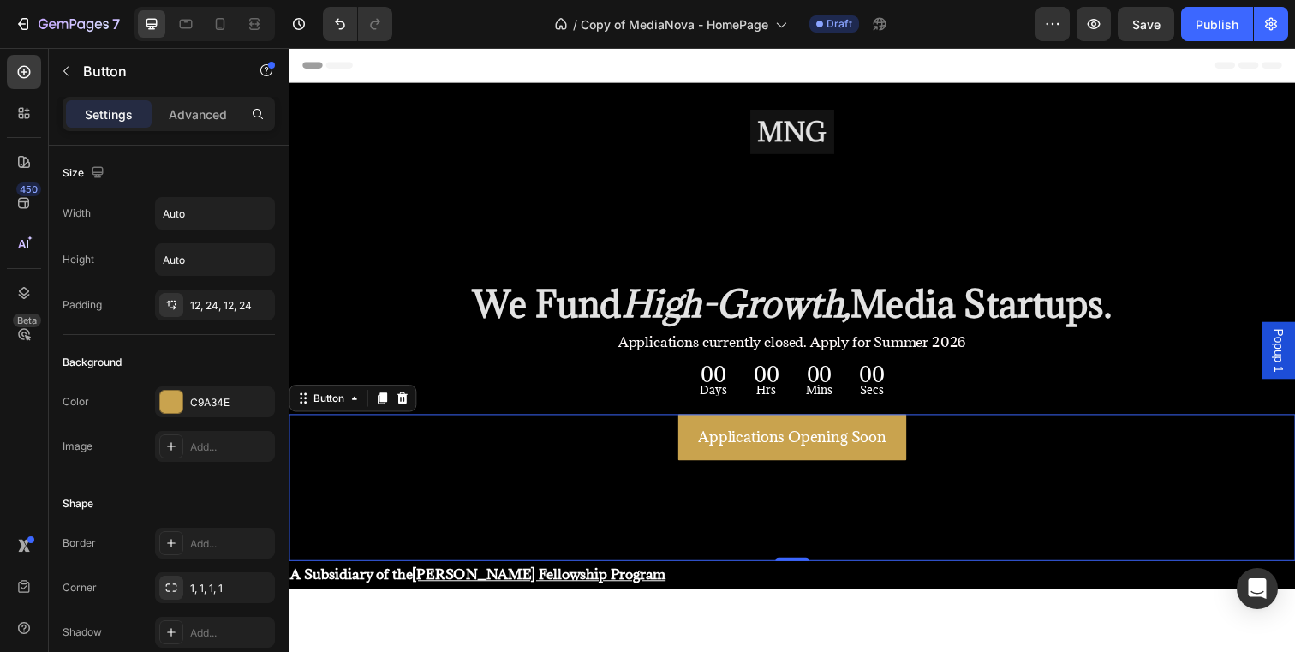
click at [940, 469] on div "Applications Opening Soon Button 0" at bounding box center [803, 496] width 1028 height 150
click at [192, 117] on p "Advanced" at bounding box center [198, 114] width 58 height 18
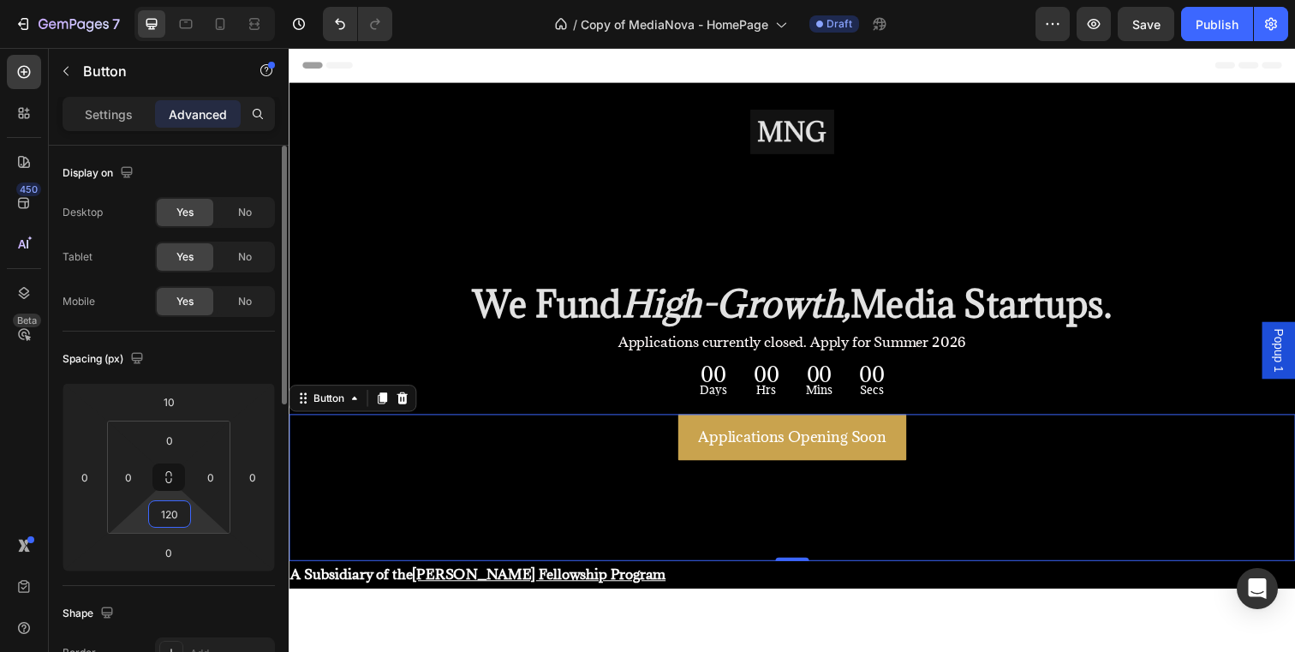
click at [181, 516] on input "120" at bounding box center [169, 514] width 34 height 26
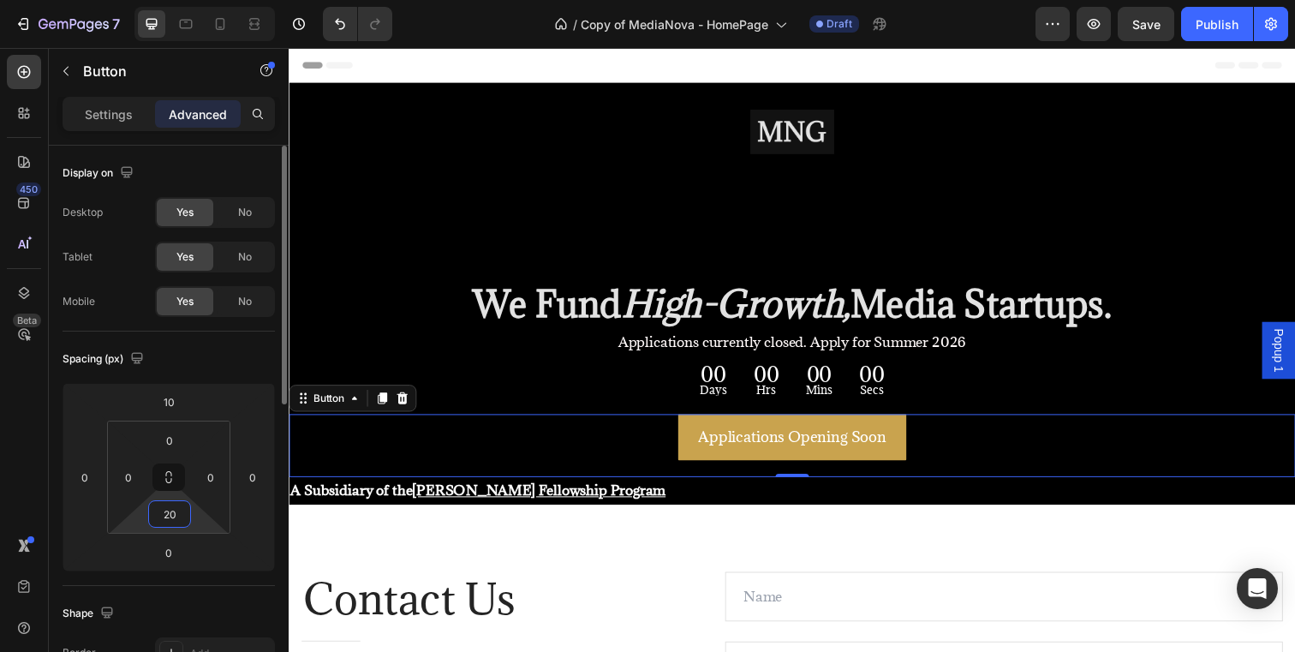
type input "200"
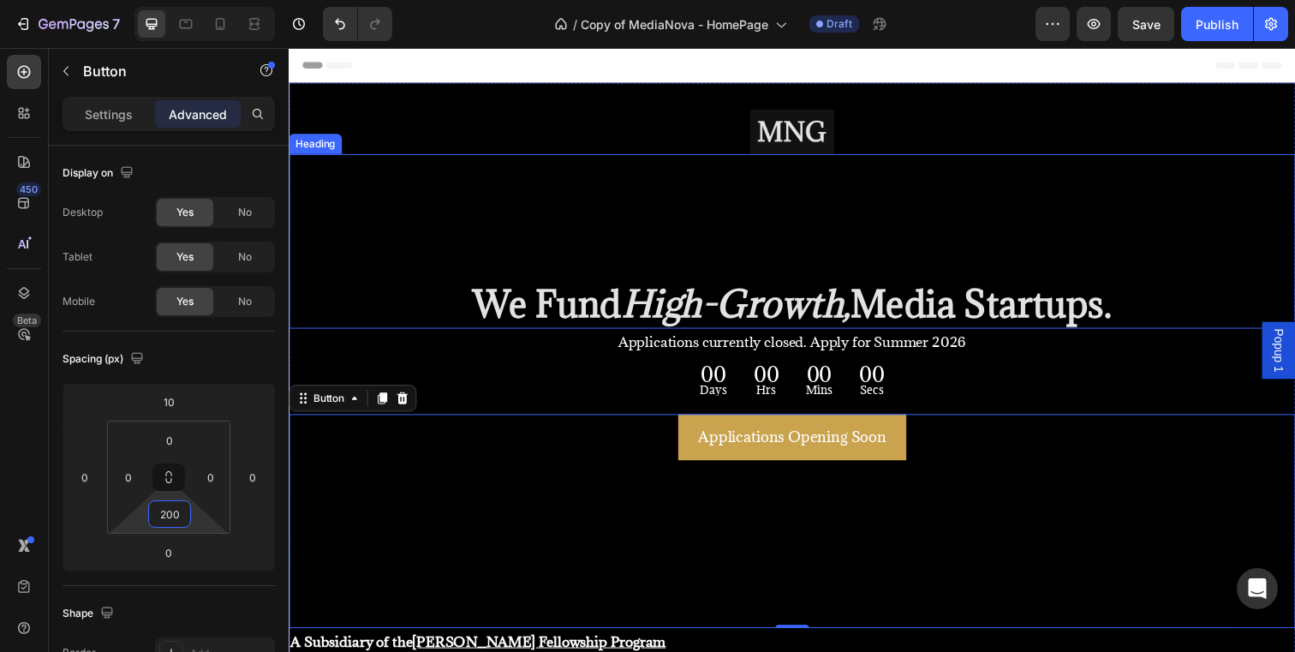
click at [435, 183] on div "We Fund High-Growth, Media Startups. Heading" at bounding box center [803, 244] width 1028 height 177
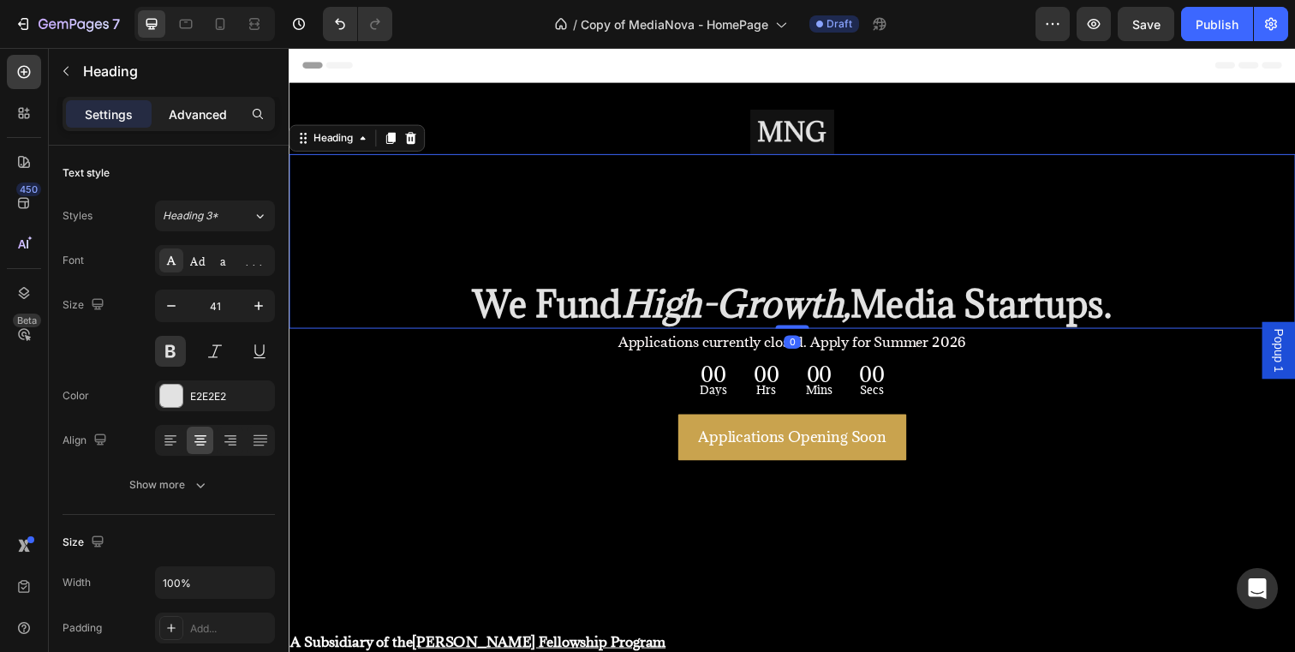
click at [221, 116] on p "Advanced" at bounding box center [198, 114] width 58 height 18
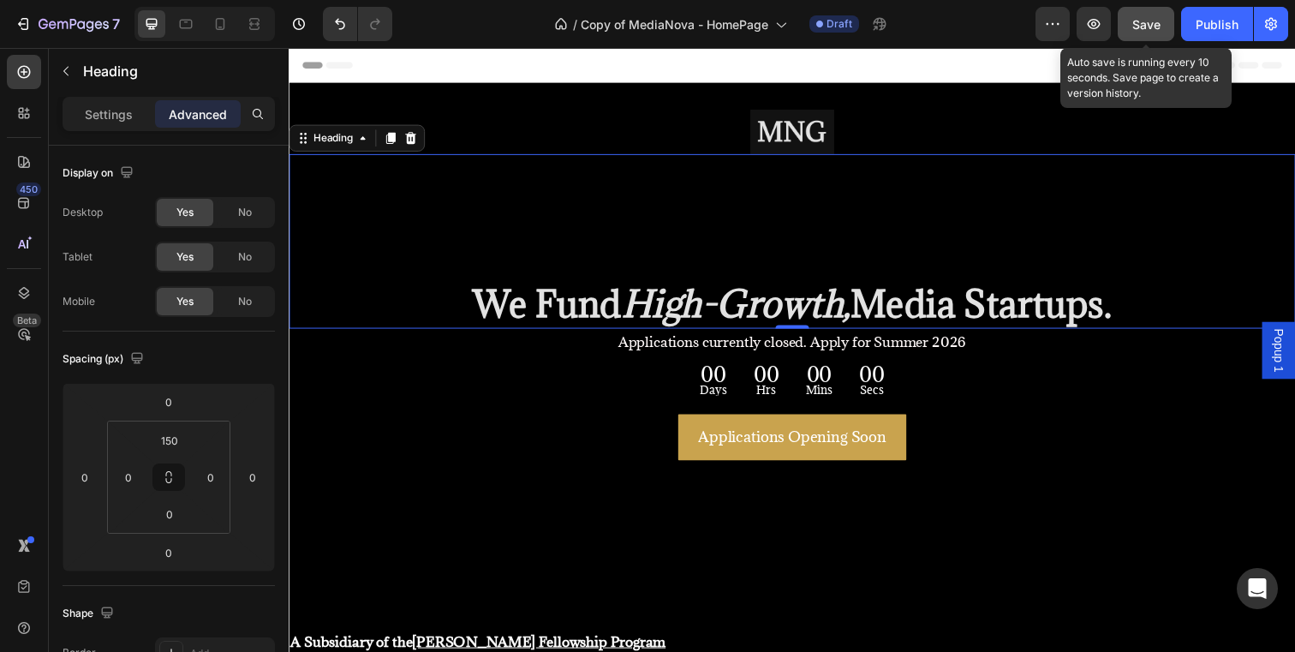
click at [1157, 20] on span "Save" at bounding box center [1146, 24] width 28 height 15
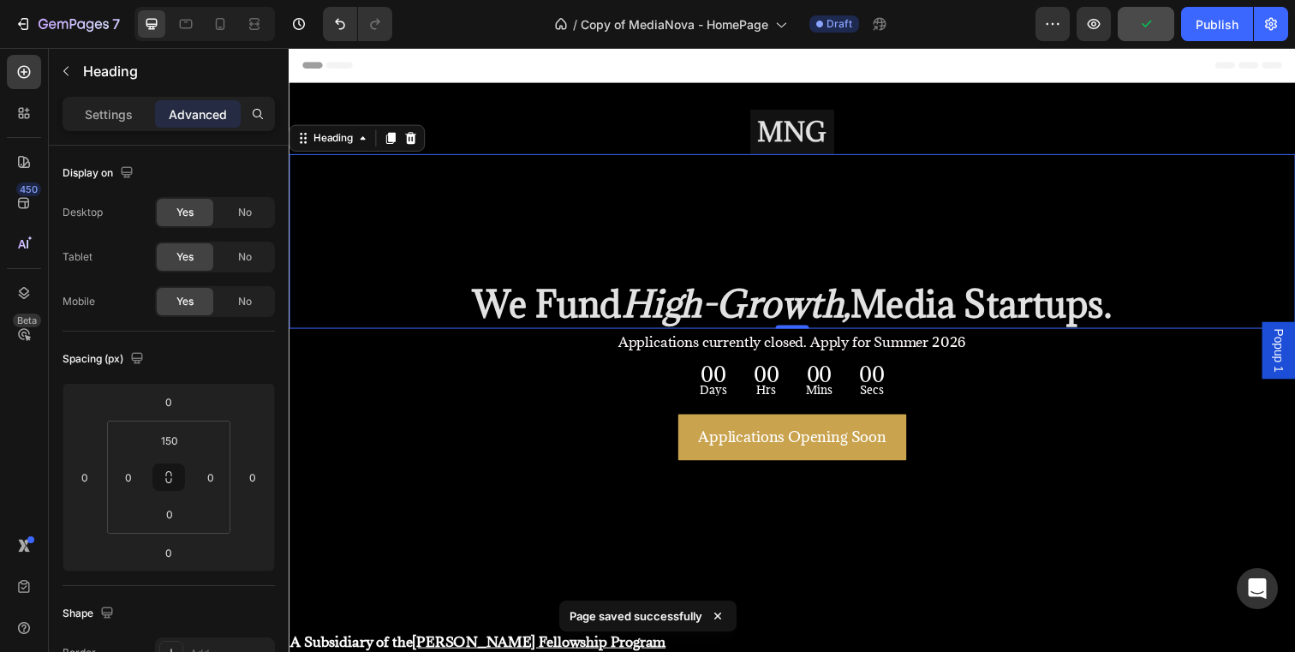
click at [758, 251] on div "We Fund High-Growth, Media Startups. Heading 0" at bounding box center [803, 244] width 1028 height 177
click at [1236, 33] on button "Publish" at bounding box center [1217, 24] width 72 height 34
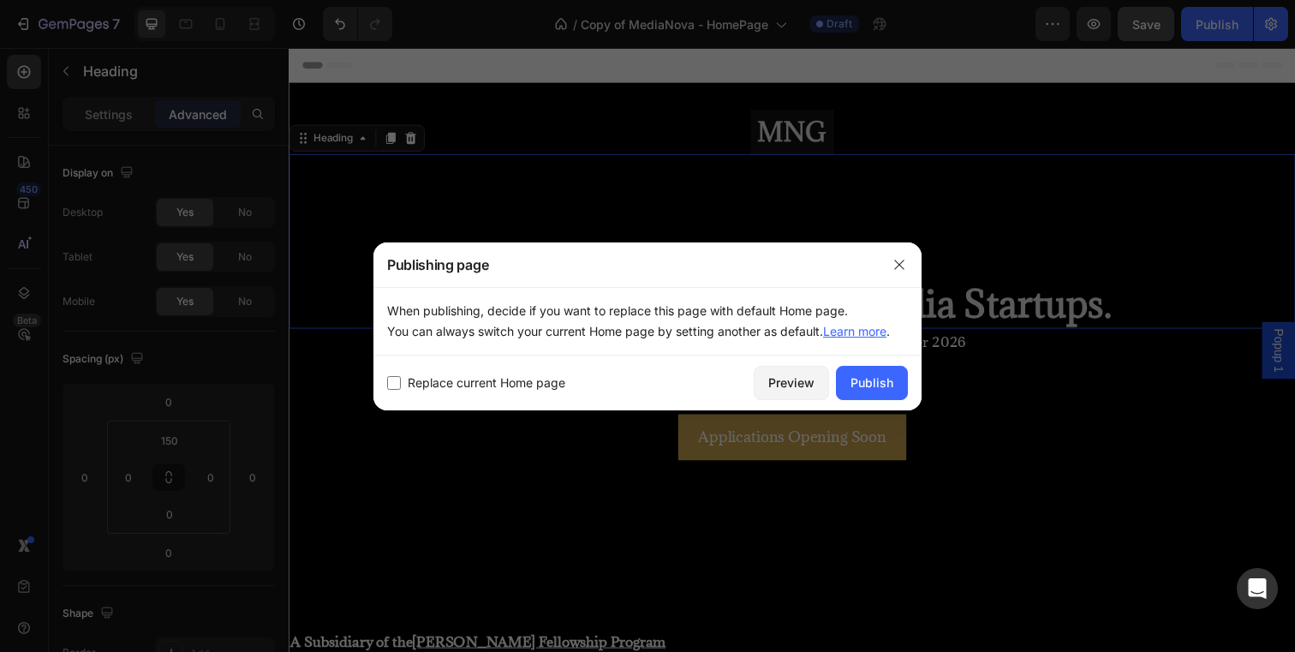
click at [554, 385] on span "Replace current Home page" at bounding box center [487, 383] width 158 height 21
checkbox input "true"
click at [884, 385] on div "Publish" at bounding box center [871, 382] width 43 height 18
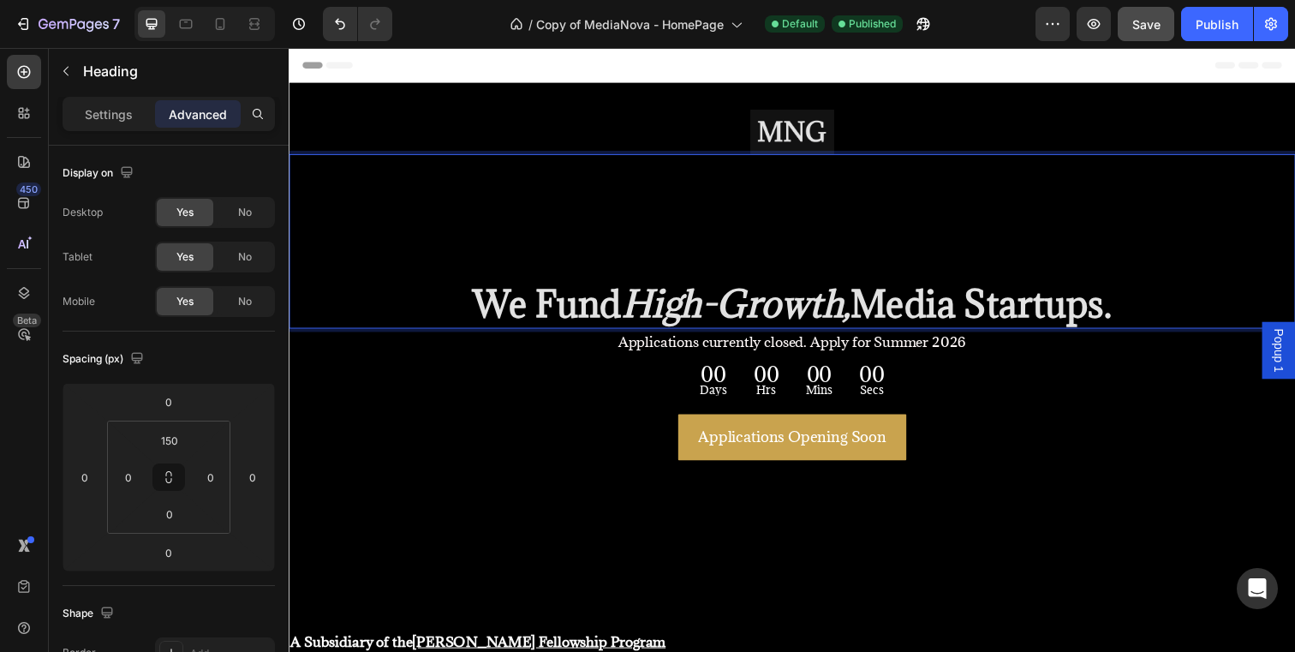
click at [530, 307] on strong "We Fund" at bounding box center [553, 308] width 152 height 48
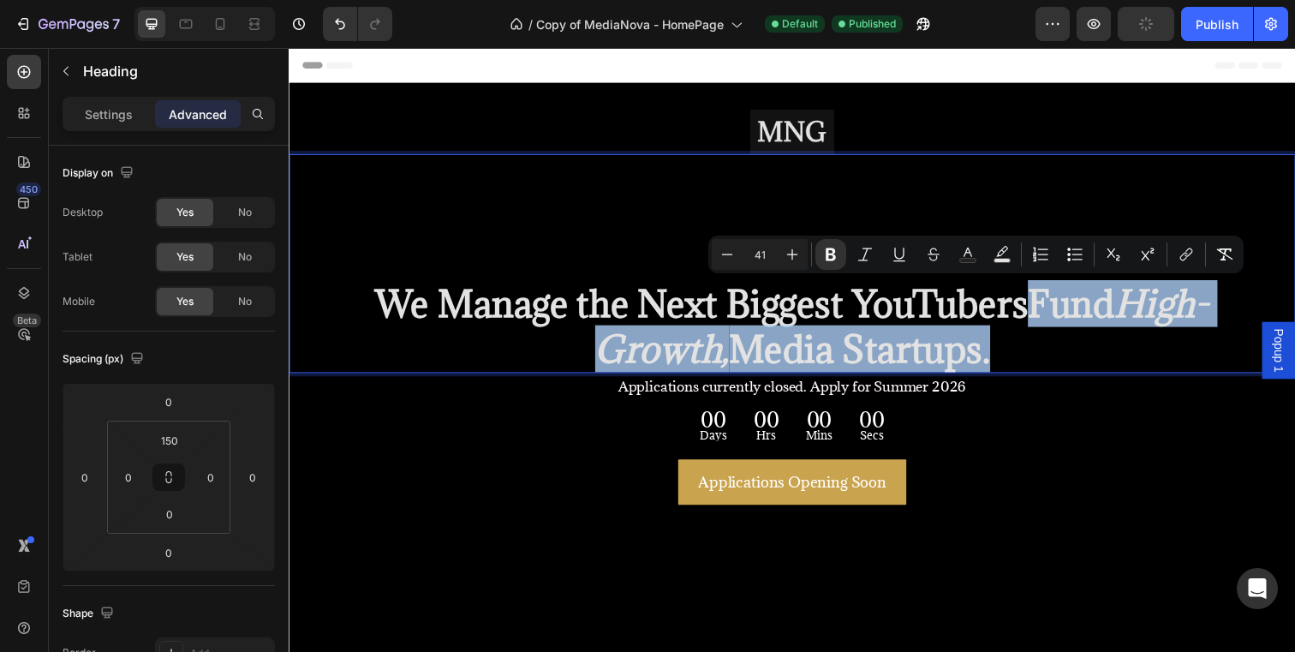
drag, startPoint x: 971, startPoint y: 312, endPoint x: 976, endPoint y: 345, distance: 33.8
click at [976, 345] on p "We Manage the Next Biggest YouTubersFund High-Growth, Media Startups." at bounding box center [802, 332] width 1024 height 92
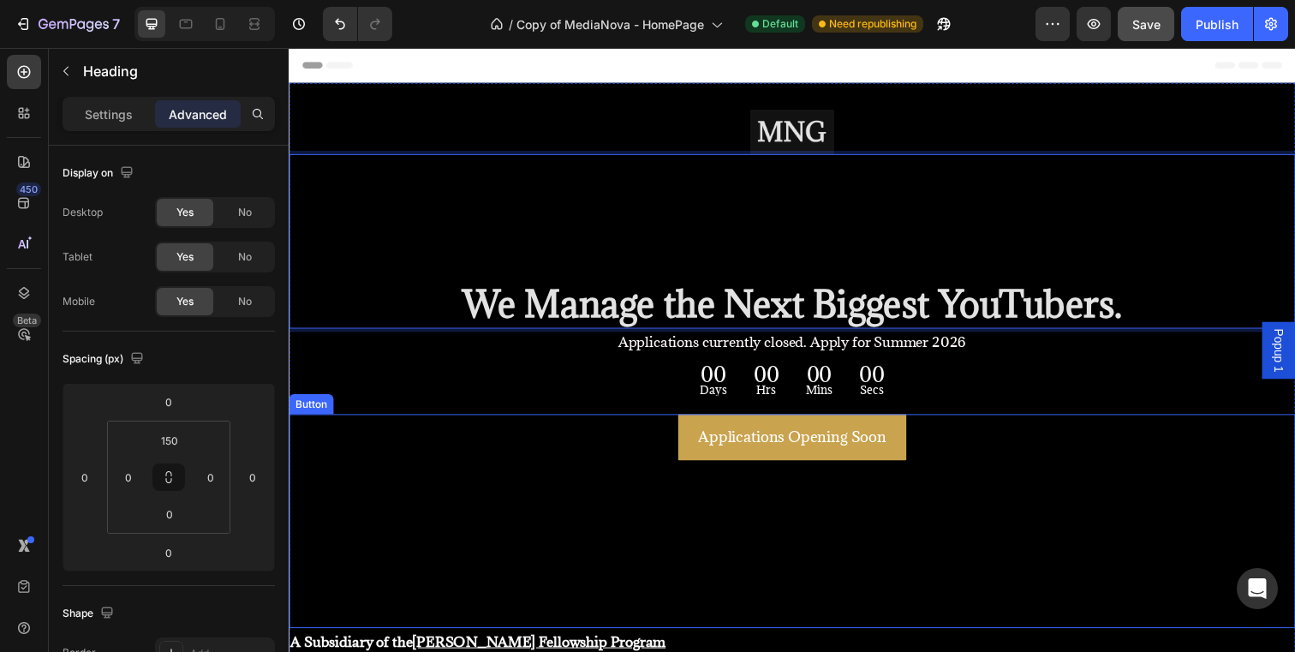
click at [994, 558] on div "Applications Opening Soon Button" at bounding box center [803, 530] width 1028 height 218
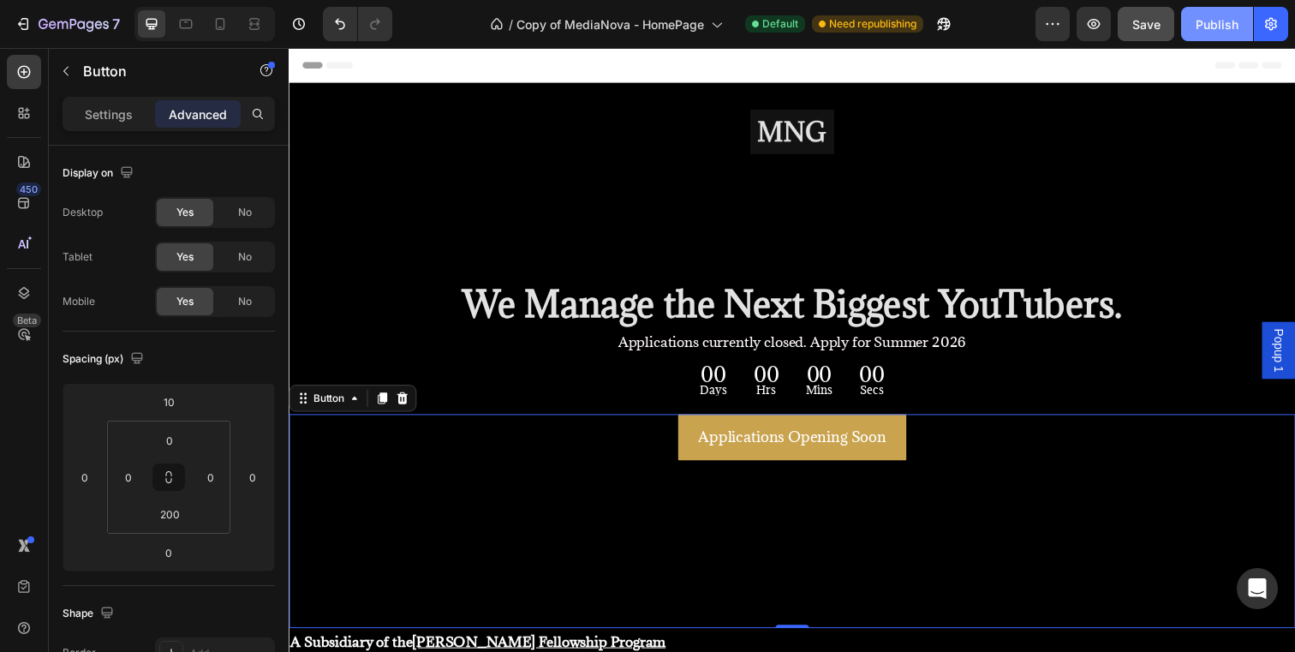
click at [1214, 22] on div "Publish" at bounding box center [1217, 24] width 43 height 18
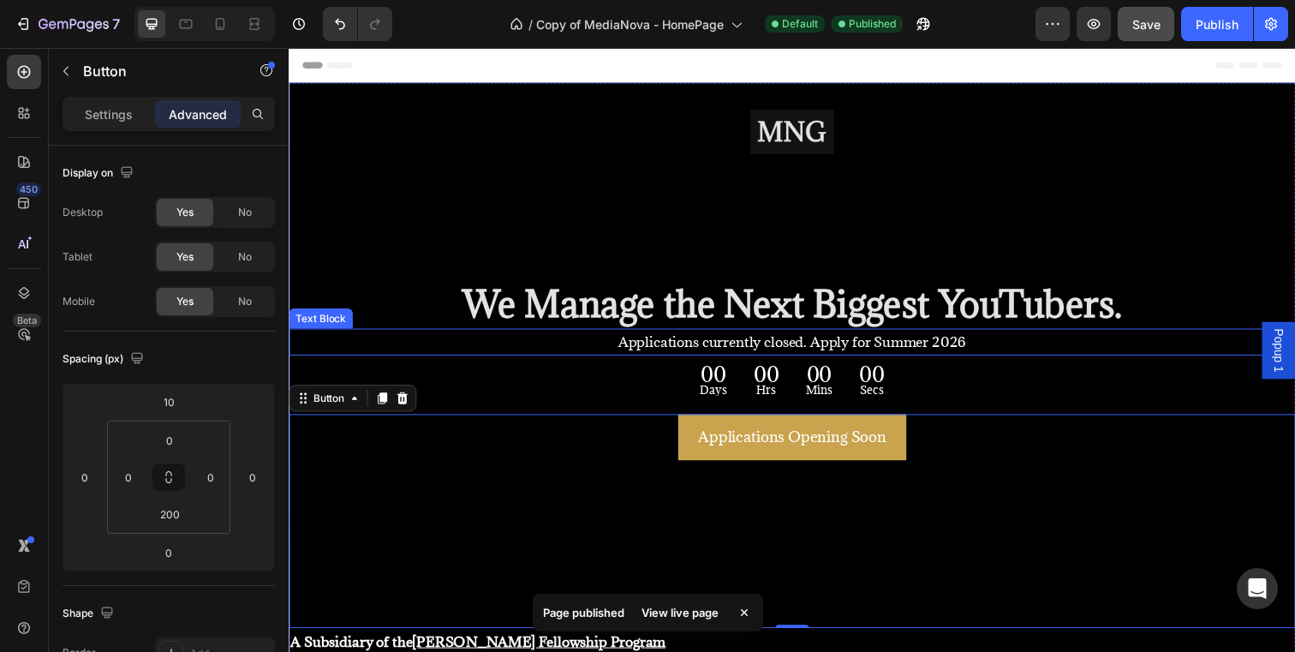
click at [827, 349] on span "Applications currently closed. Apply for Summer 2026" at bounding box center [802, 347] width 355 height 19
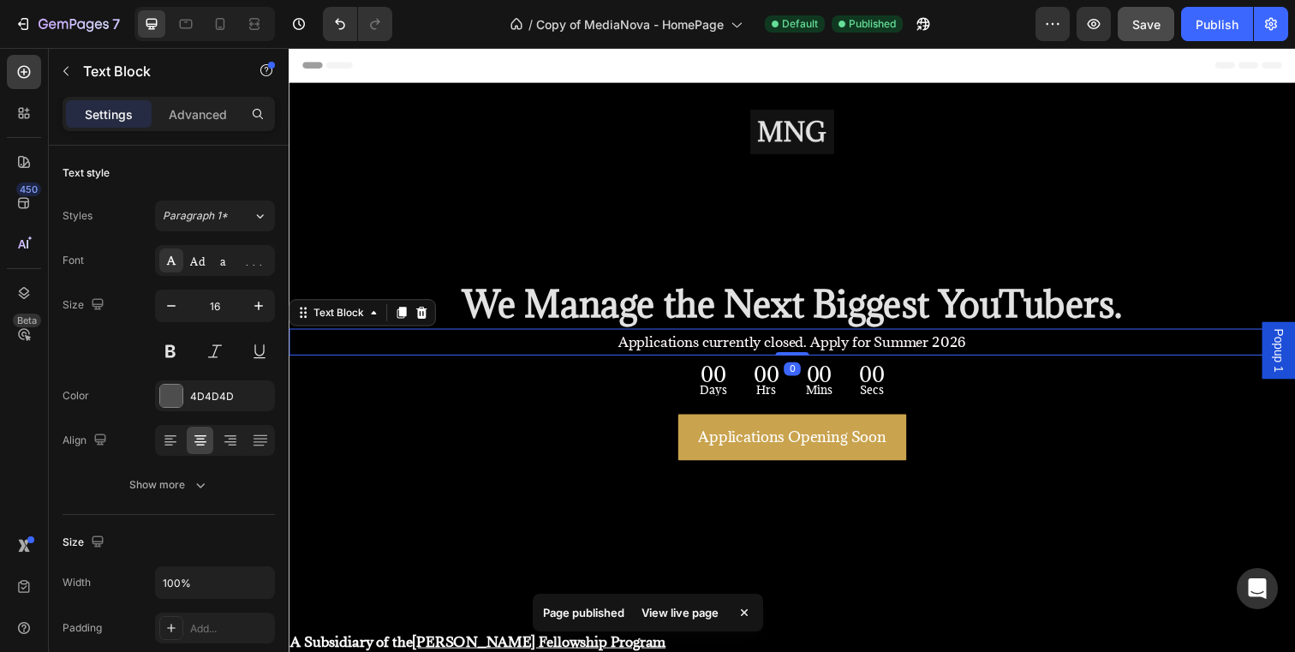
click at [822, 349] on span "Applications currently closed. Apply for Summer 2026" at bounding box center [802, 347] width 355 height 19
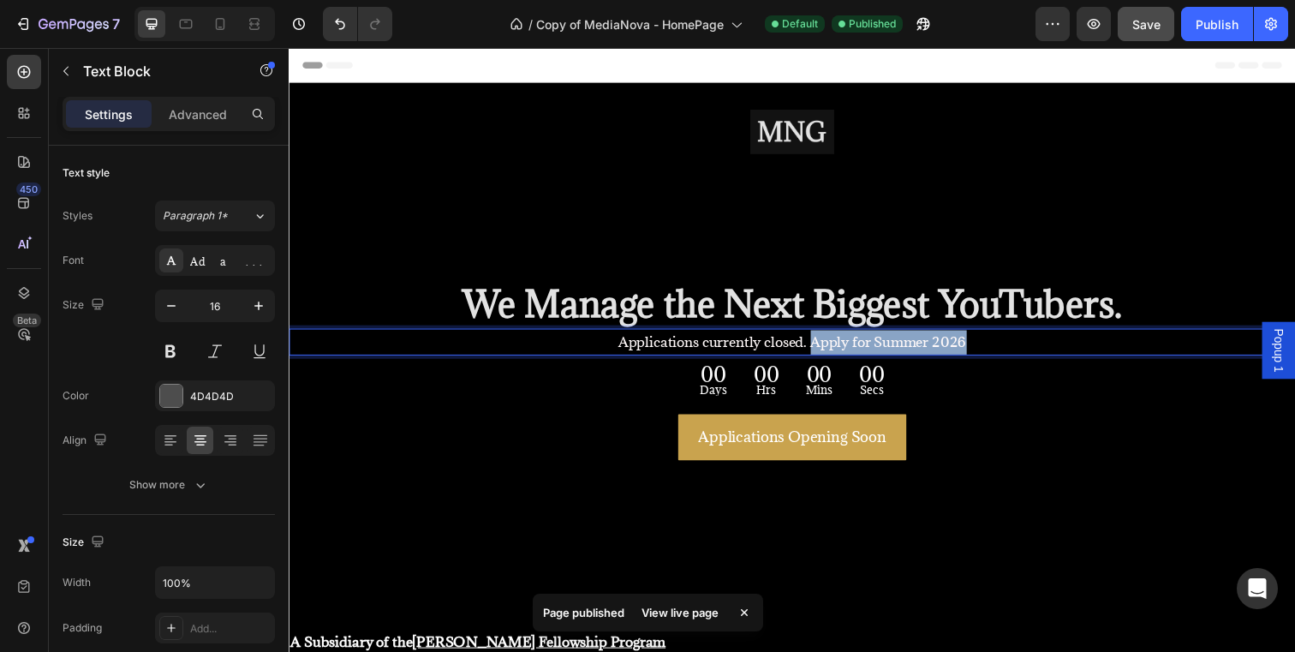
drag, startPoint x: 822, startPoint y: 349, endPoint x: 981, endPoint y: 347, distance: 159.3
click at [981, 347] on p "Applications currently closed. Apply for Summer 2026" at bounding box center [802, 348] width 1024 height 25
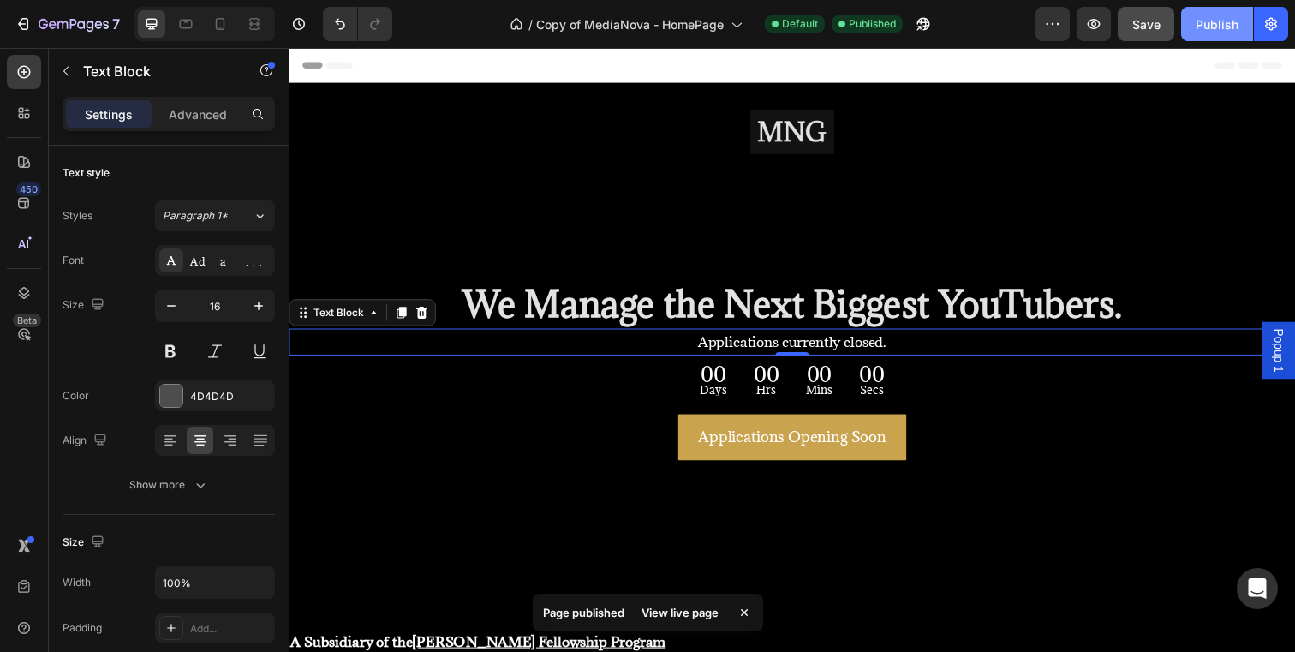
click at [1230, 25] on div "Publish" at bounding box center [1217, 24] width 43 height 18
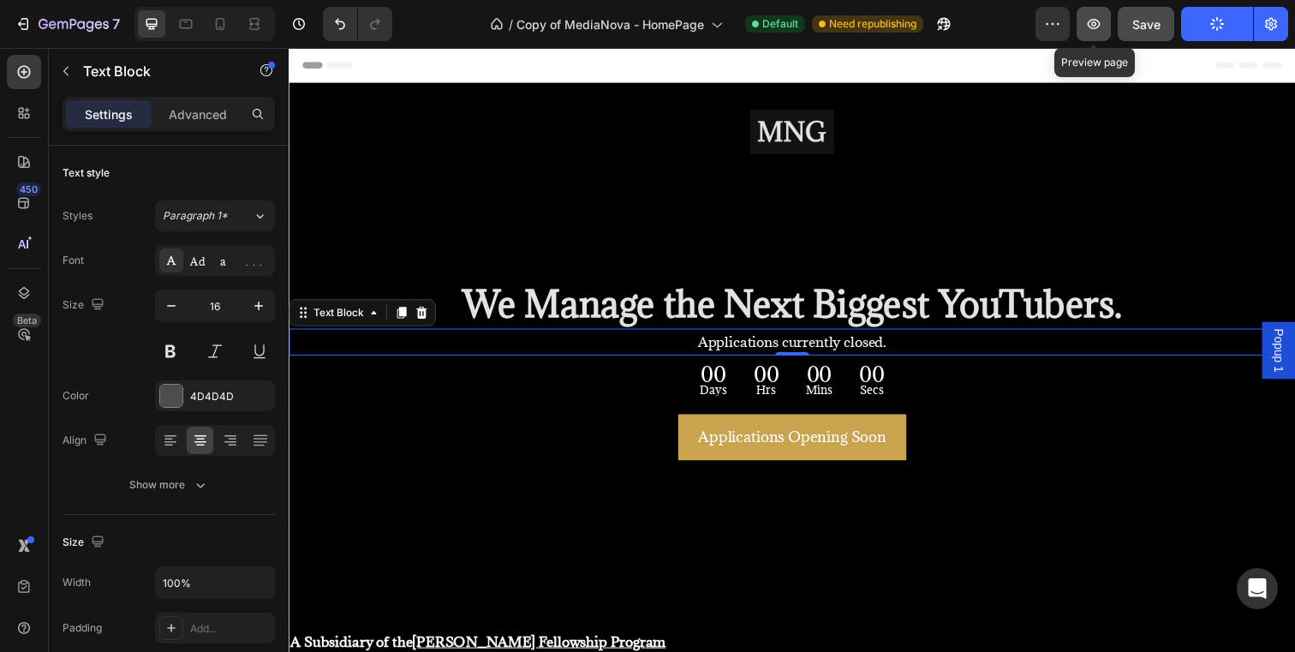
click at [1094, 19] on icon "button" at bounding box center [1094, 24] width 13 height 10
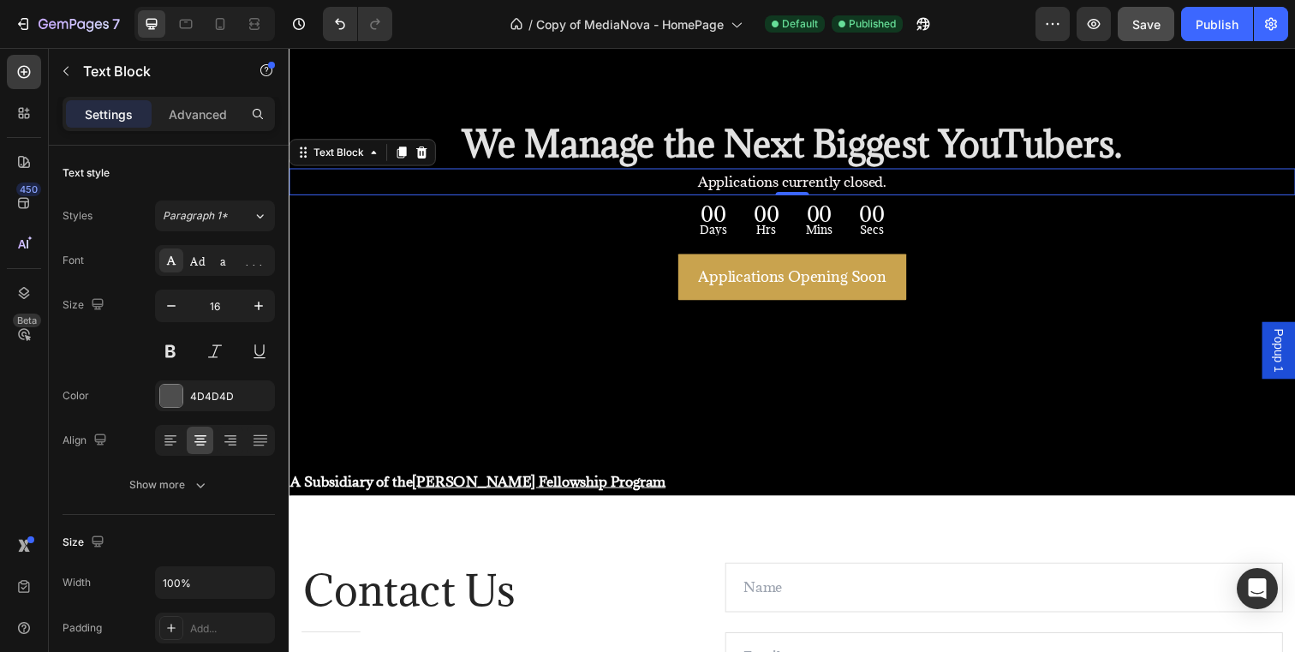
scroll to position [22, 0]
